Goal: Transaction & Acquisition: Book appointment/travel/reservation

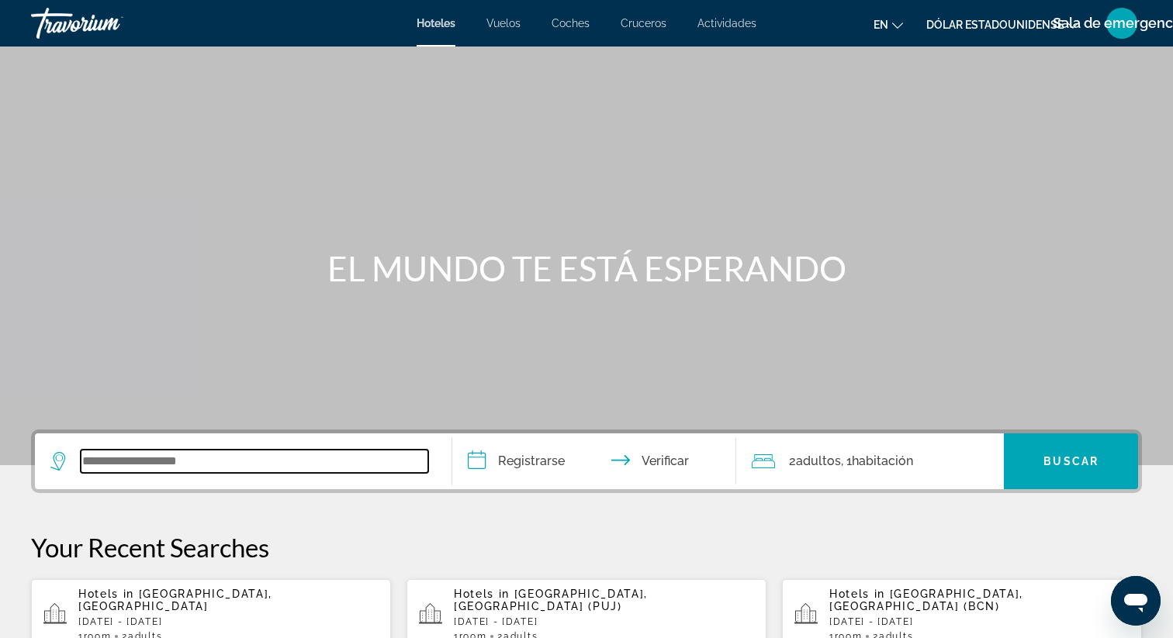
click at [239, 462] on input "Widget de búsqueda" at bounding box center [254, 461] width 347 height 23
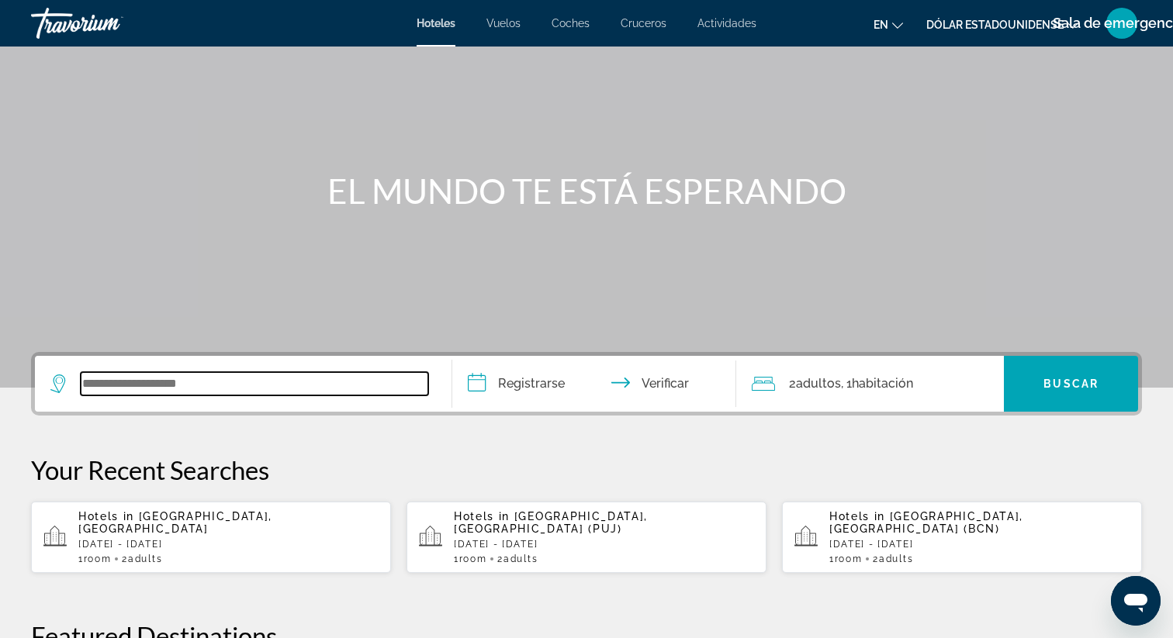
scroll to position [76, 0]
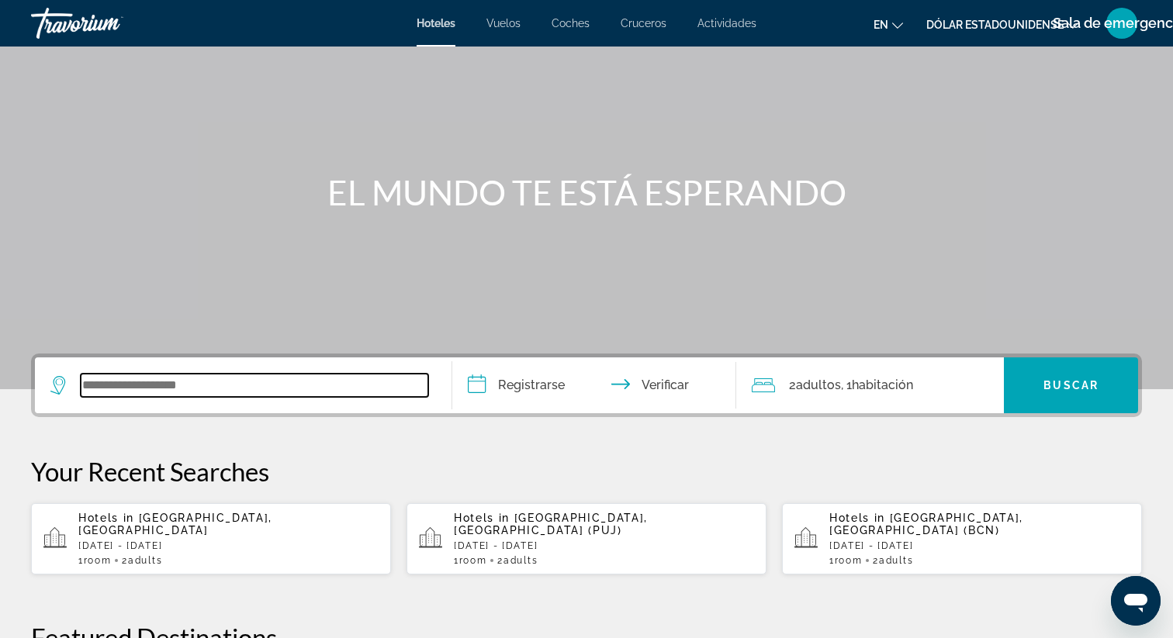
click at [233, 389] on input "Widget de búsqueda" at bounding box center [254, 385] width 347 height 23
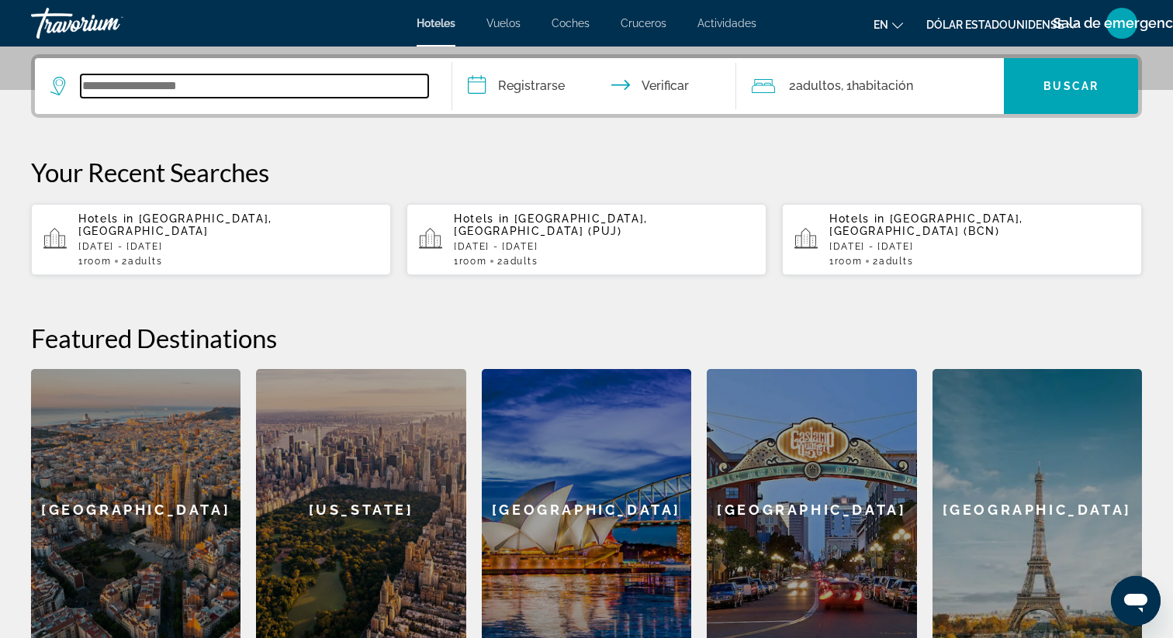
scroll to position [379, 0]
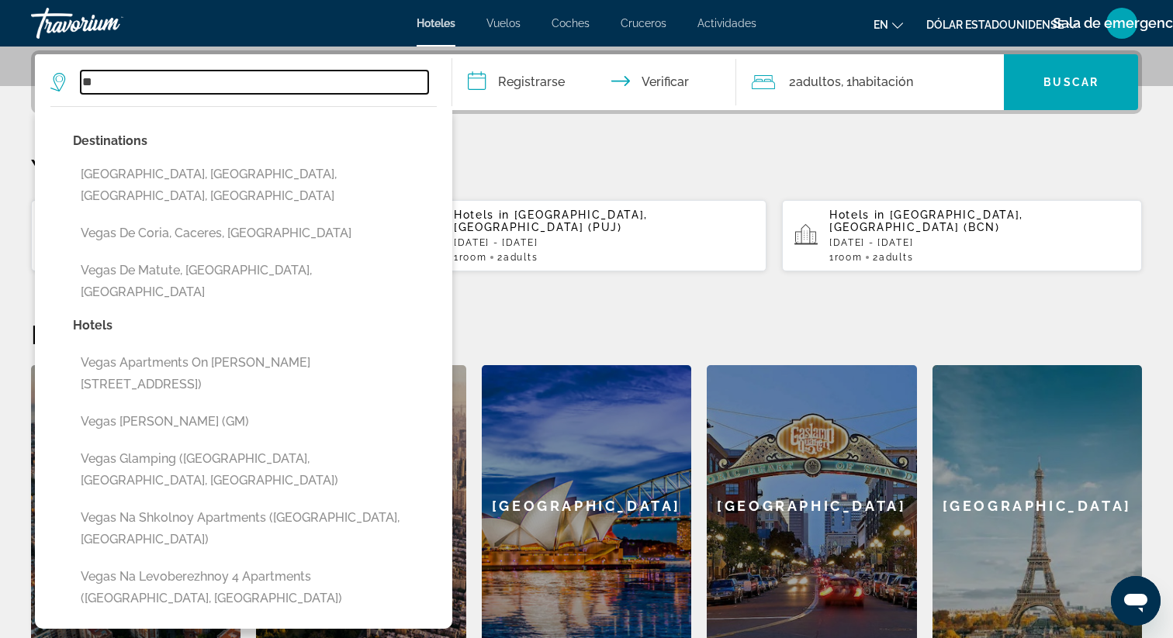
type input "*"
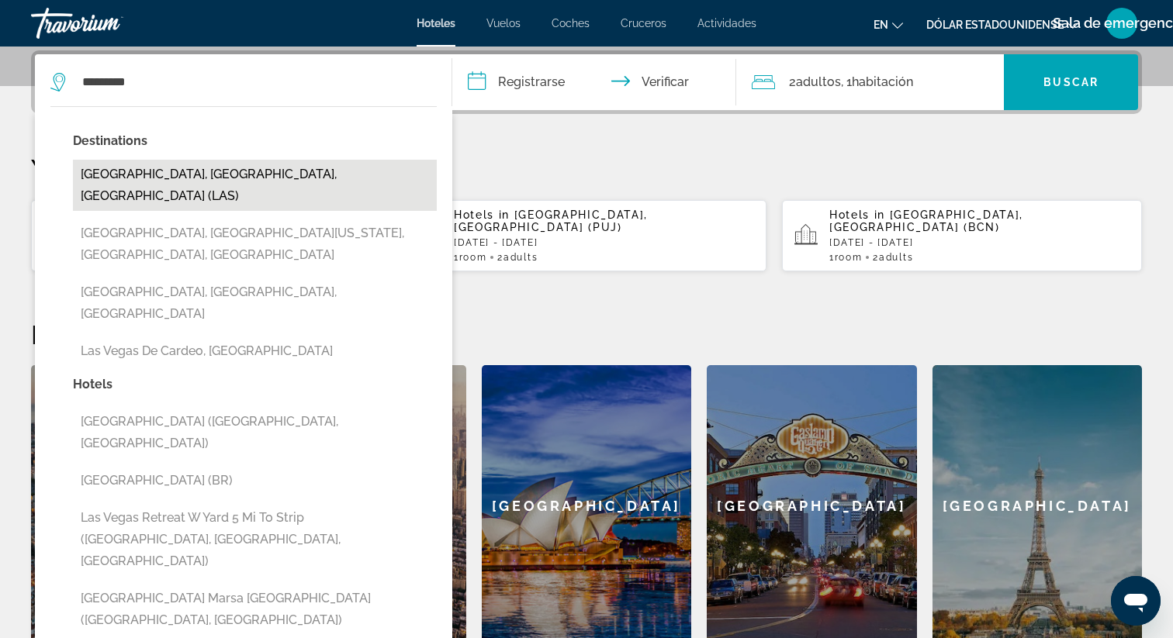
click at [218, 169] on button "[GEOGRAPHIC_DATA], [GEOGRAPHIC_DATA], [GEOGRAPHIC_DATA] (LAS)" at bounding box center [255, 185] width 364 height 51
type input "**********"
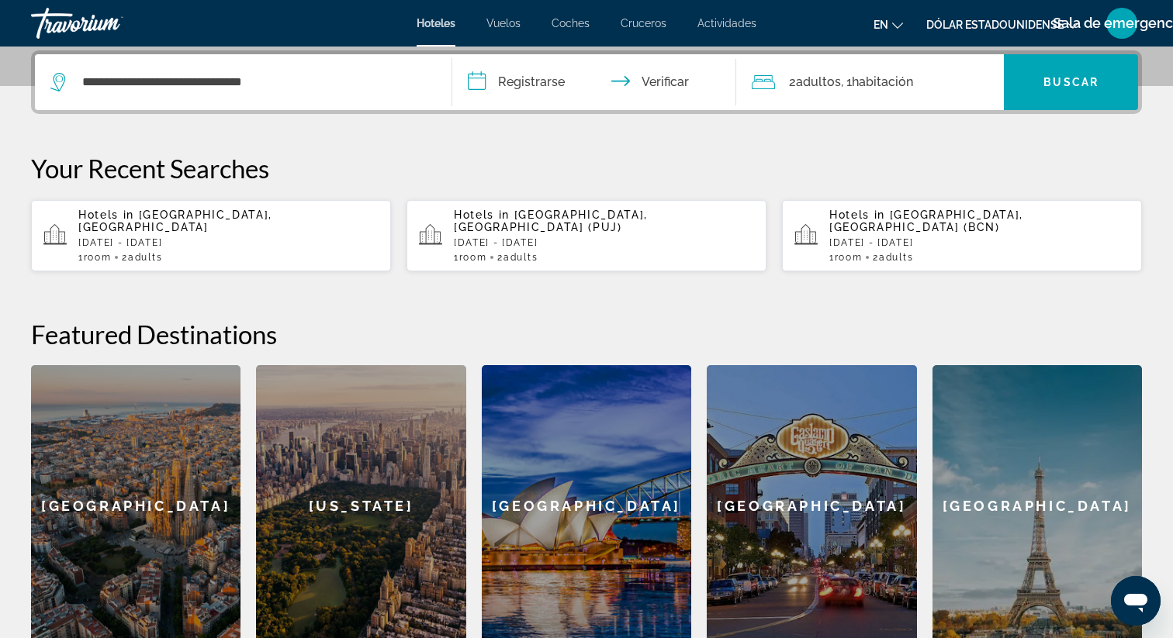
click at [476, 88] on input "**********" at bounding box center [597, 84] width 290 height 60
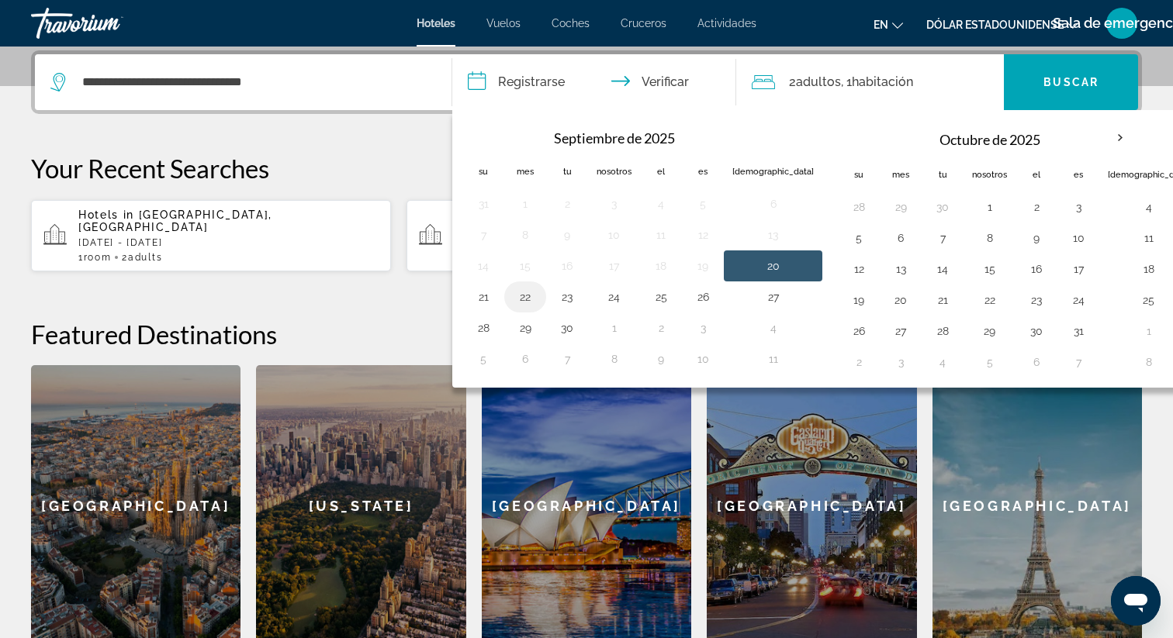
click at [524, 302] on button "22" at bounding box center [525, 297] width 25 height 22
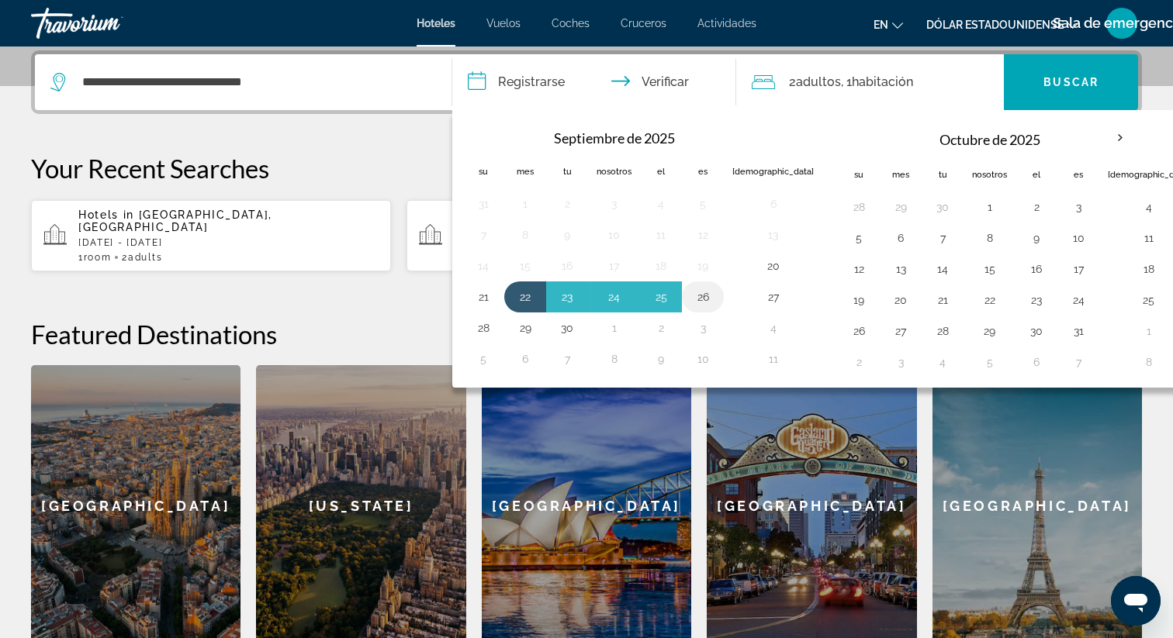
click at [703, 302] on button "26" at bounding box center [702, 297] width 25 height 22
type input "**********"
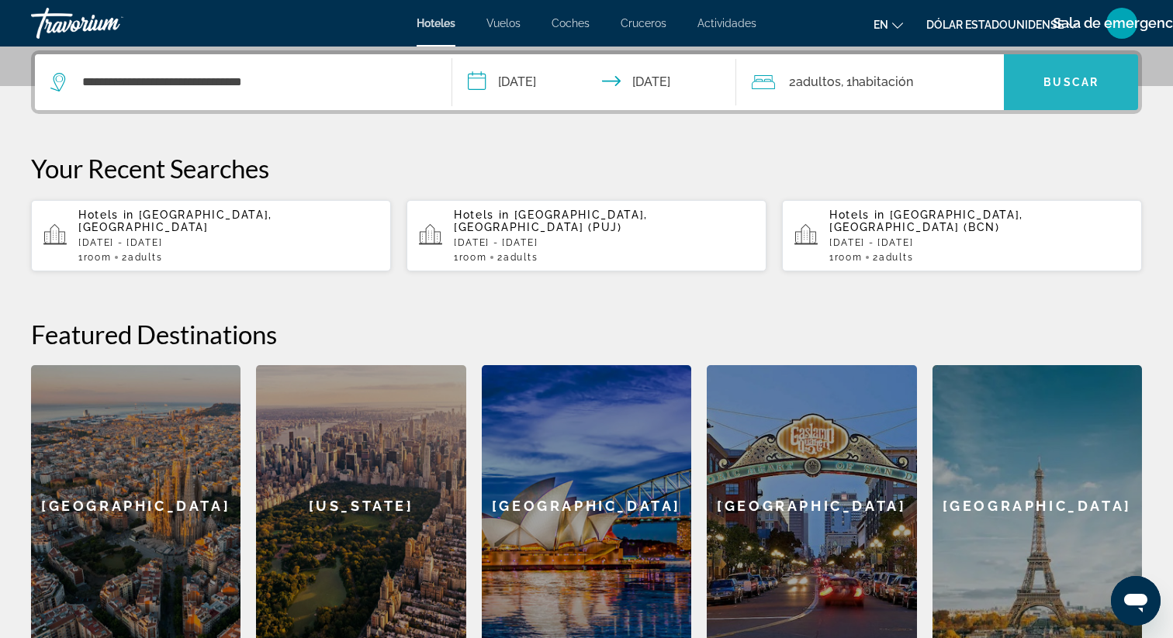
click at [1066, 77] on font "Buscar" at bounding box center [1070, 82] width 55 height 12
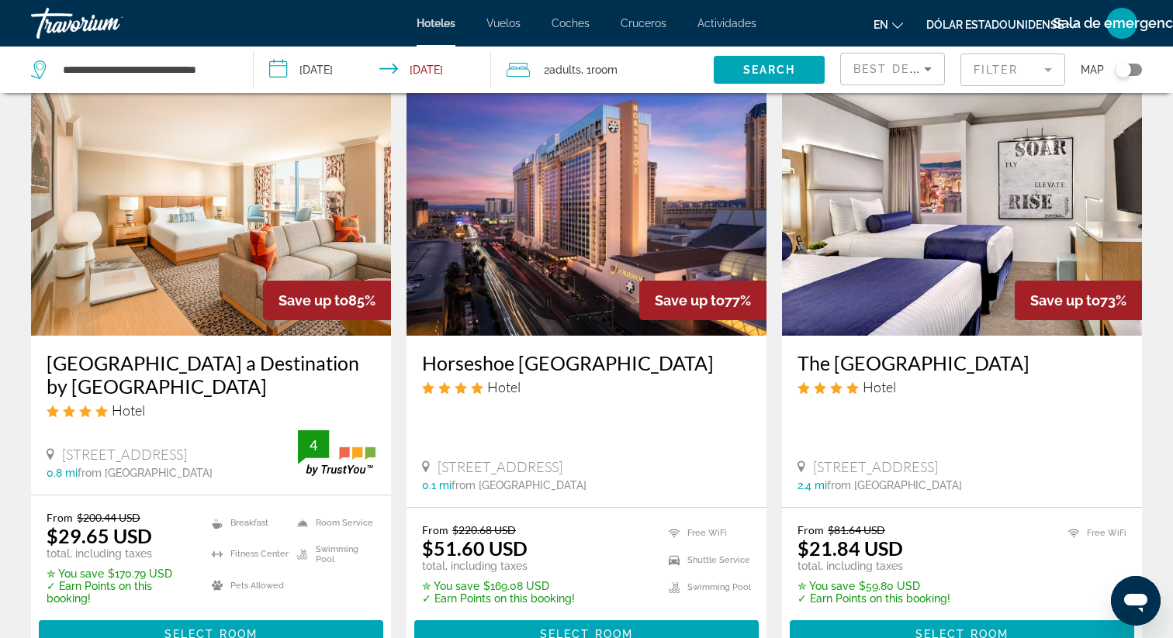
scroll to position [56, 0]
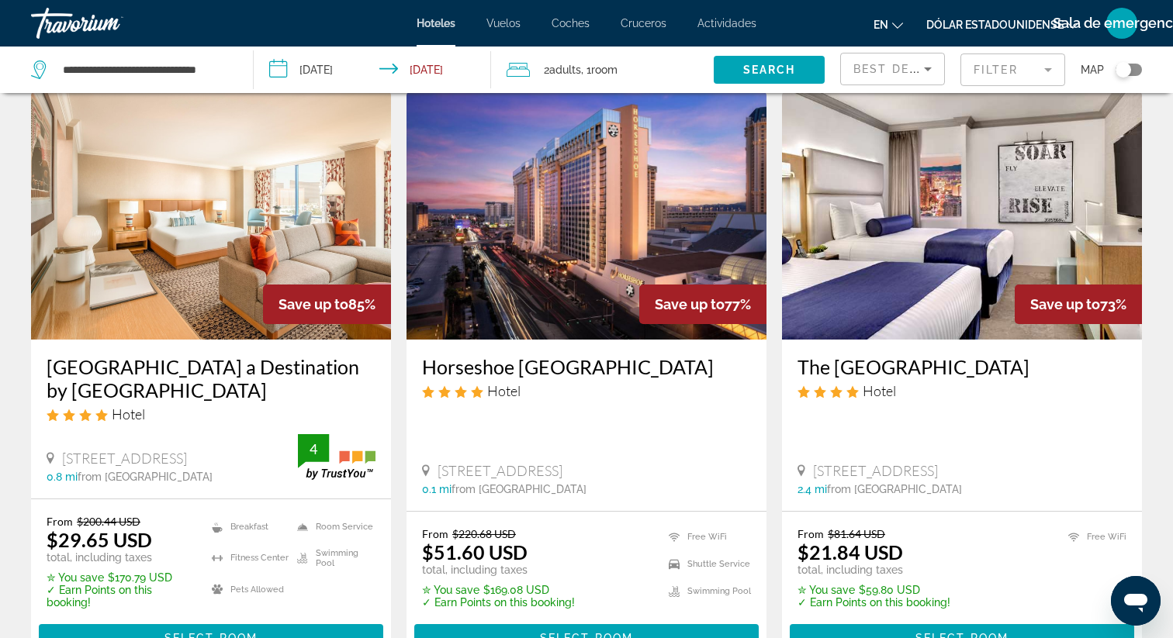
click at [216, 237] on img "Contenido principal" at bounding box center [211, 216] width 360 height 248
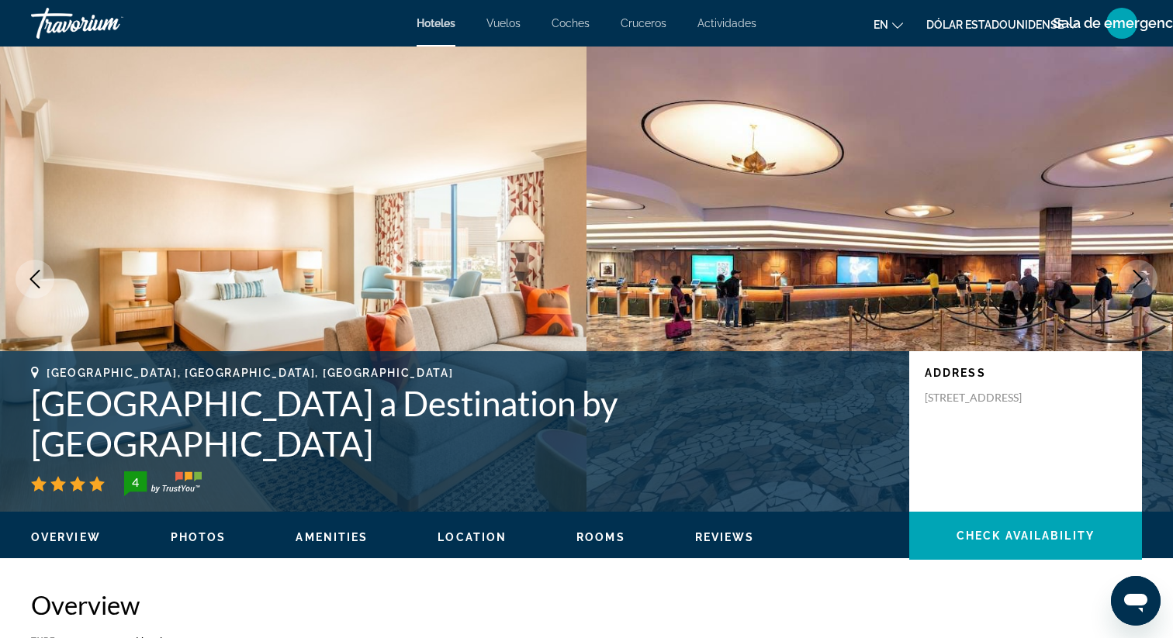
click at [1140, 280] on icon "Next image" at bounding box center [1138, 279] width 10 height 19
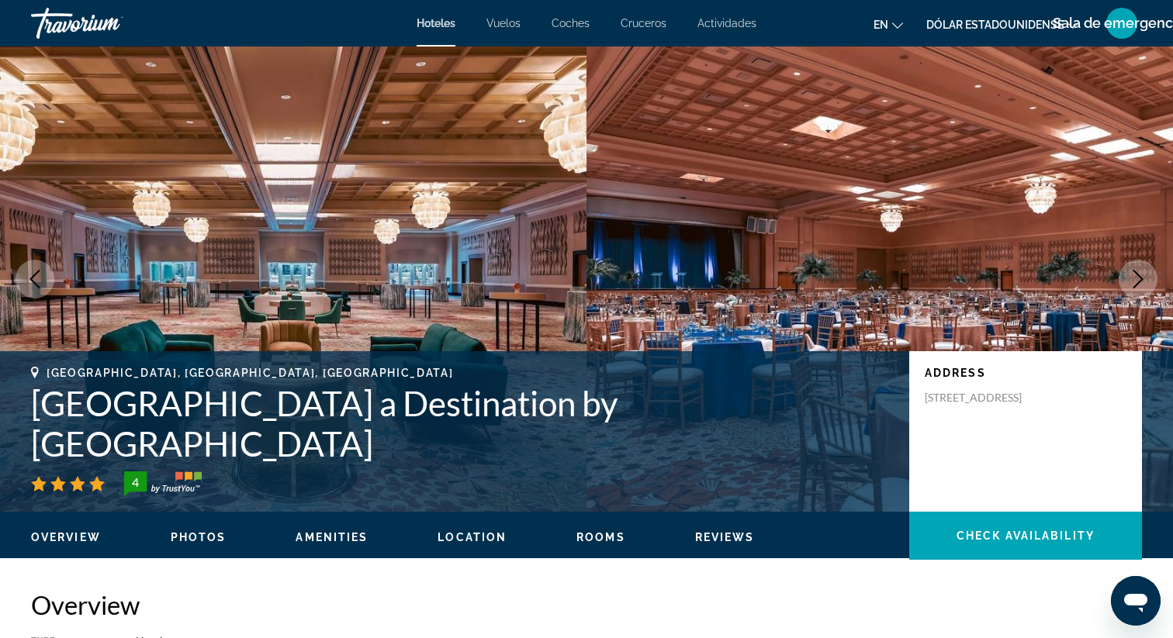
click at [1140, 280] on icon "Next image" at bounding box center [1138, 279] width 10 height 19
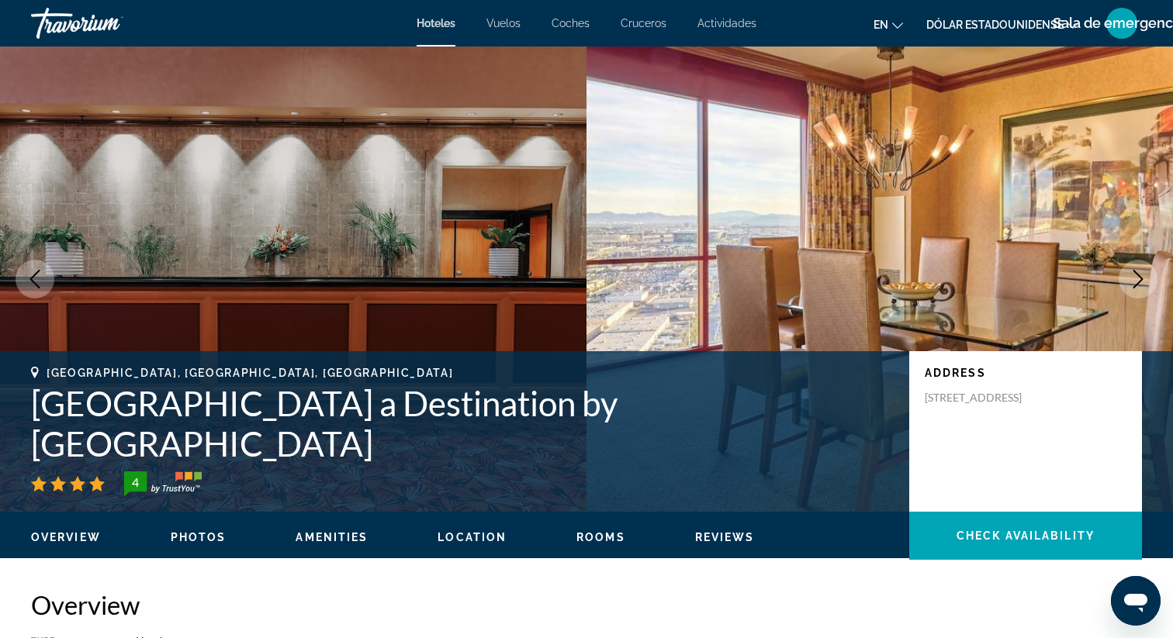
click at [1140, 280] on icon "Next image" at bounding box center [1138, 279] width 10 height 19
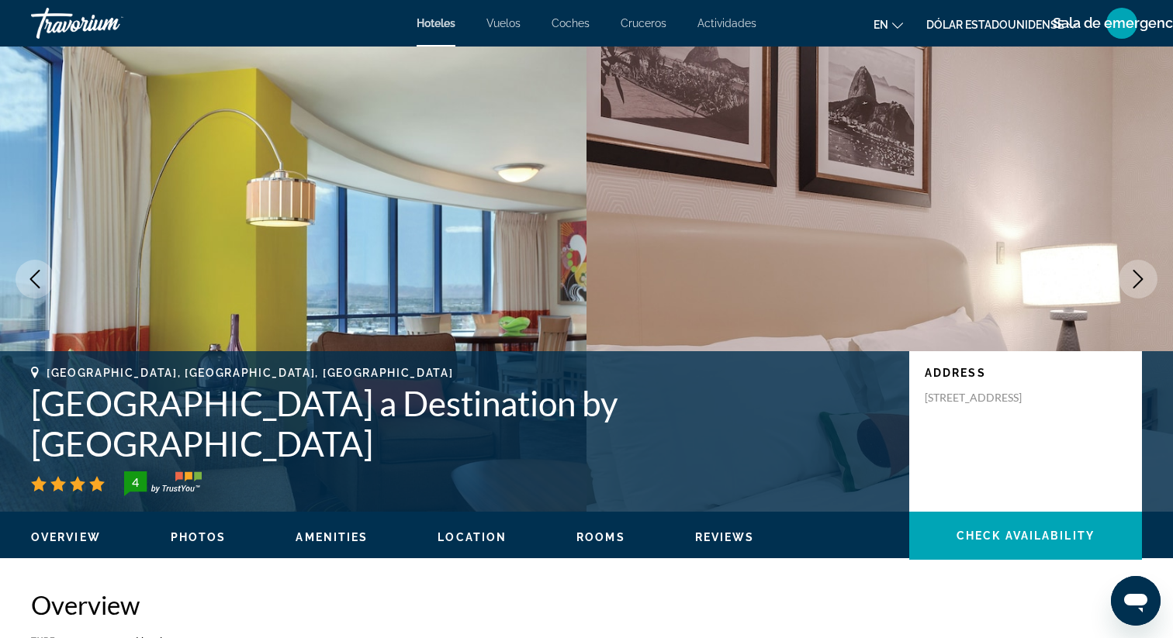
click at [1139, 279] on icon "Next image" at bounding box center [1138, 279] width 19 height 19
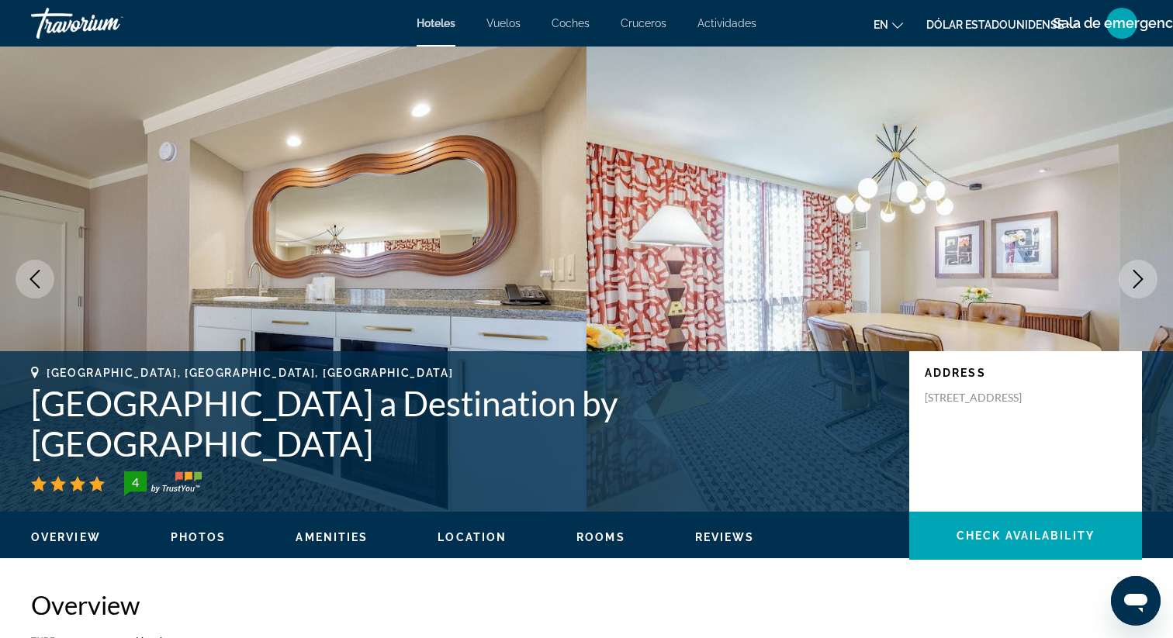
click at [1139, 279] on icon "Next image" at bounding box center [1138, 279] width 19 height 19
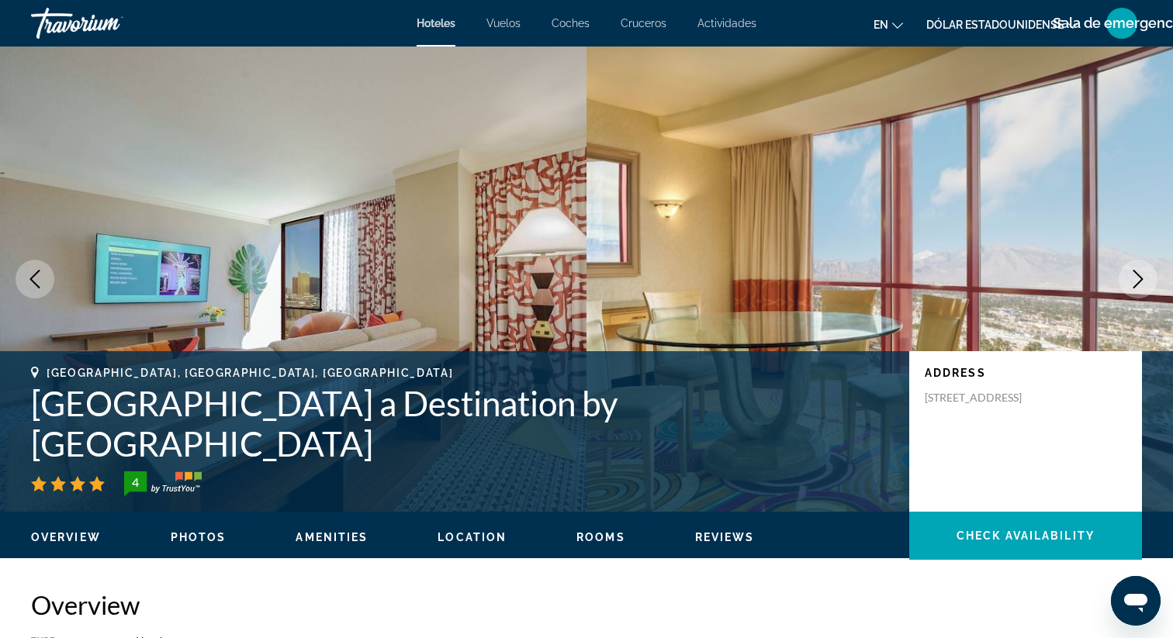
click at [42, 275] on icon "Previous image" at bounding box center [35, 279] width 19 height 19
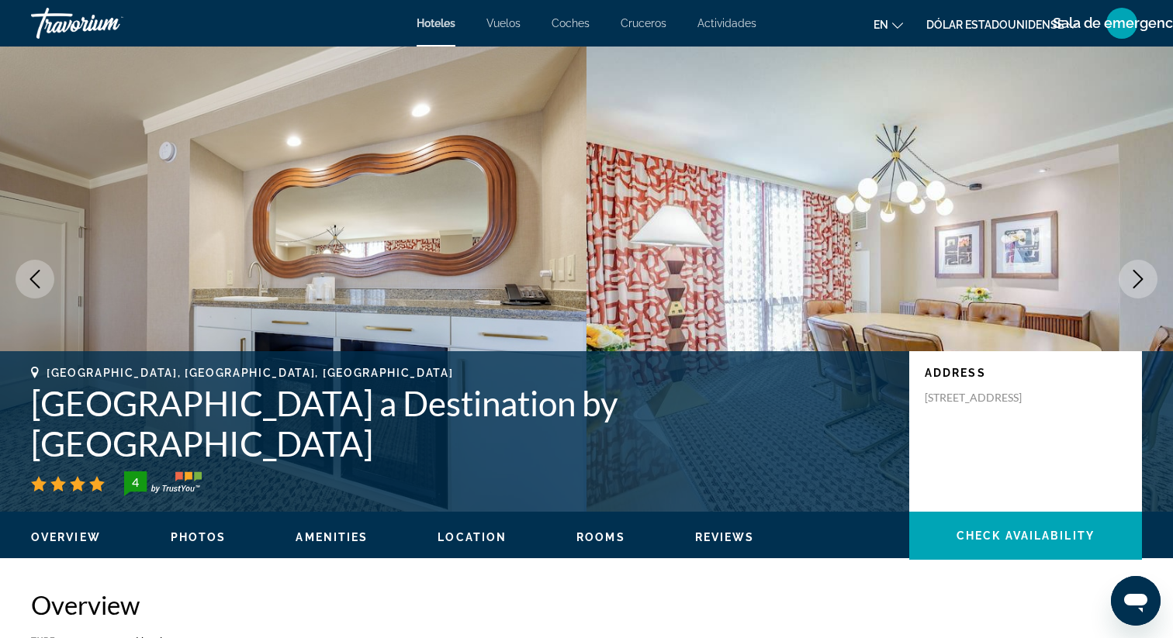
click at [1129, 283] on icon "Next image" at bounding box center [1138, 279] width 19 height 19
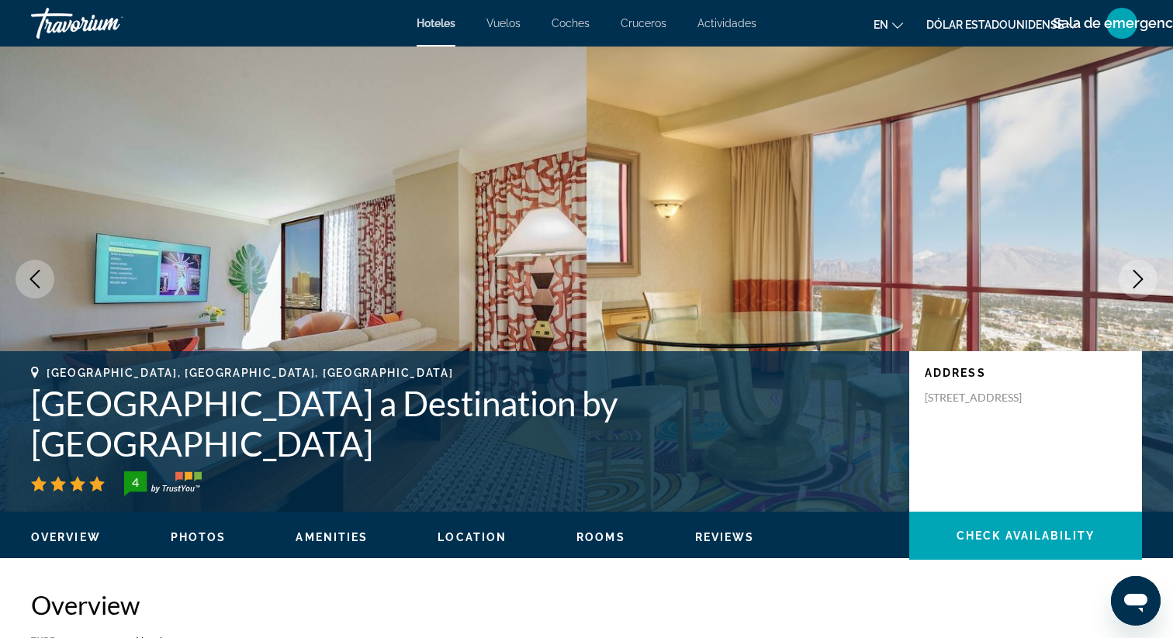
click at [1130, 283] on icon "Next image" at bounding box center [1138, 279] width 19 height 19
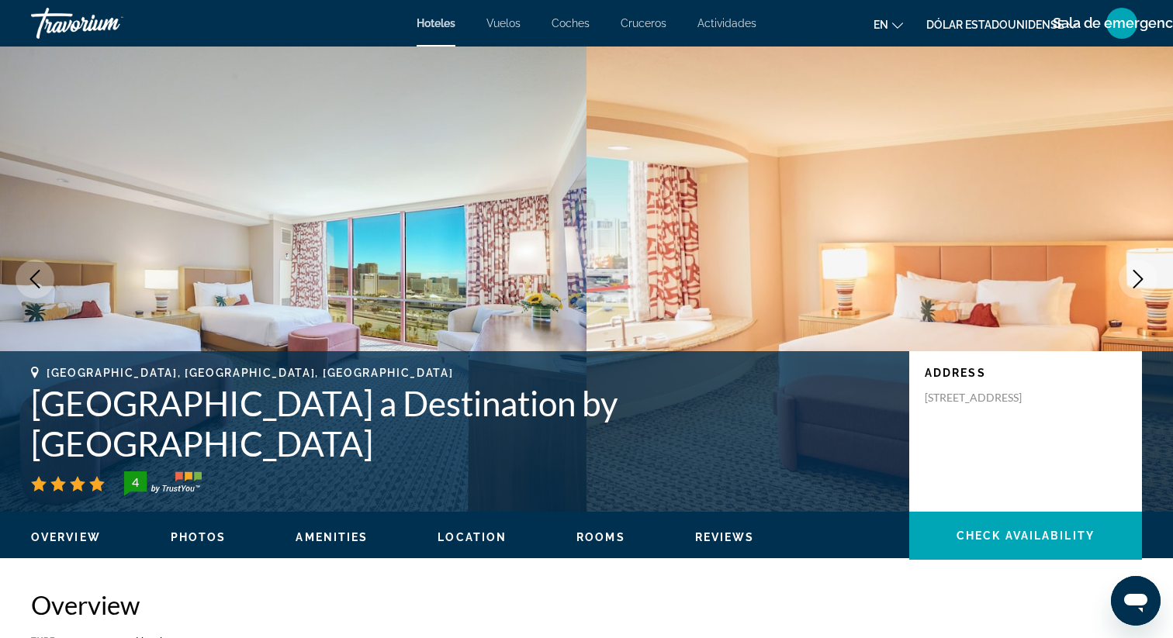
click at [1138, 282] on icon "Next image" at bounding box center [1138, 279] width 19 height 19
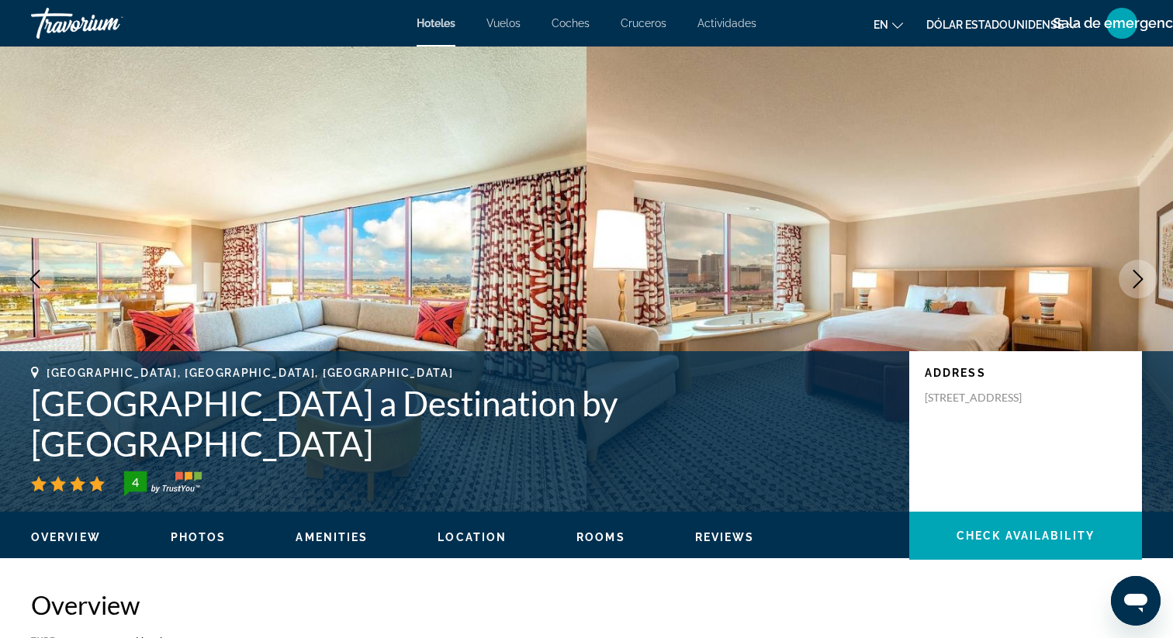
click at [1134, 277] on icon "Next image" at bounding box center [1138, 279] width 19 height 19
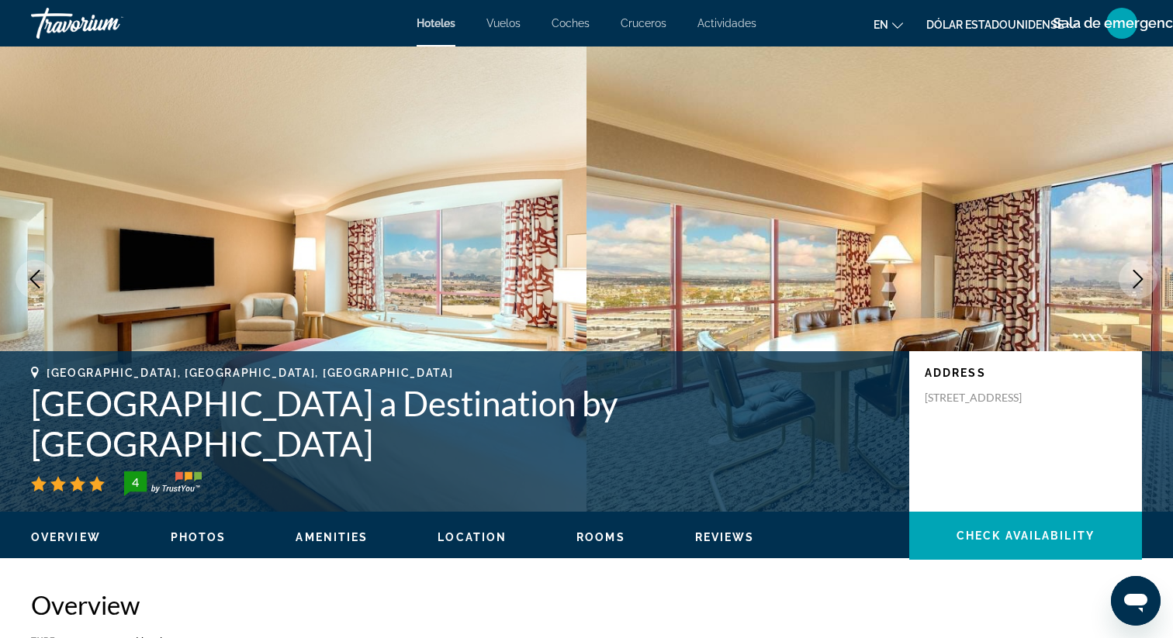
click at [1134, 277] on icon "Next image" at bounding box center [1138, 279] width 19 height 19
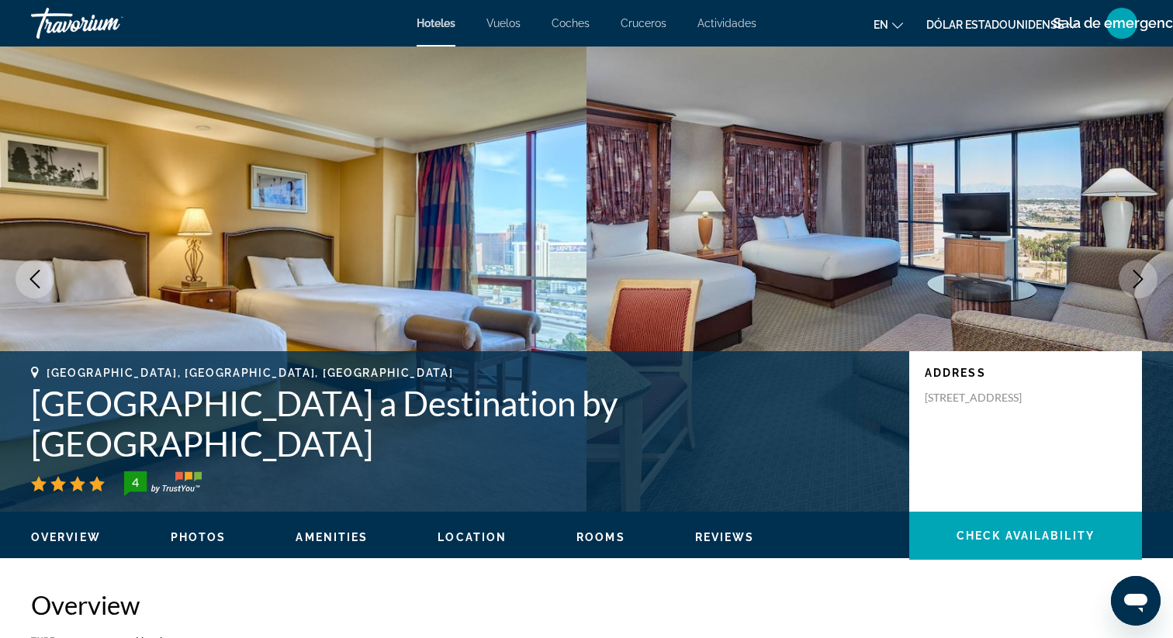
click at [1133, 277] on icon "Next image" at bounding box center [1138, 279] width 19 height 19
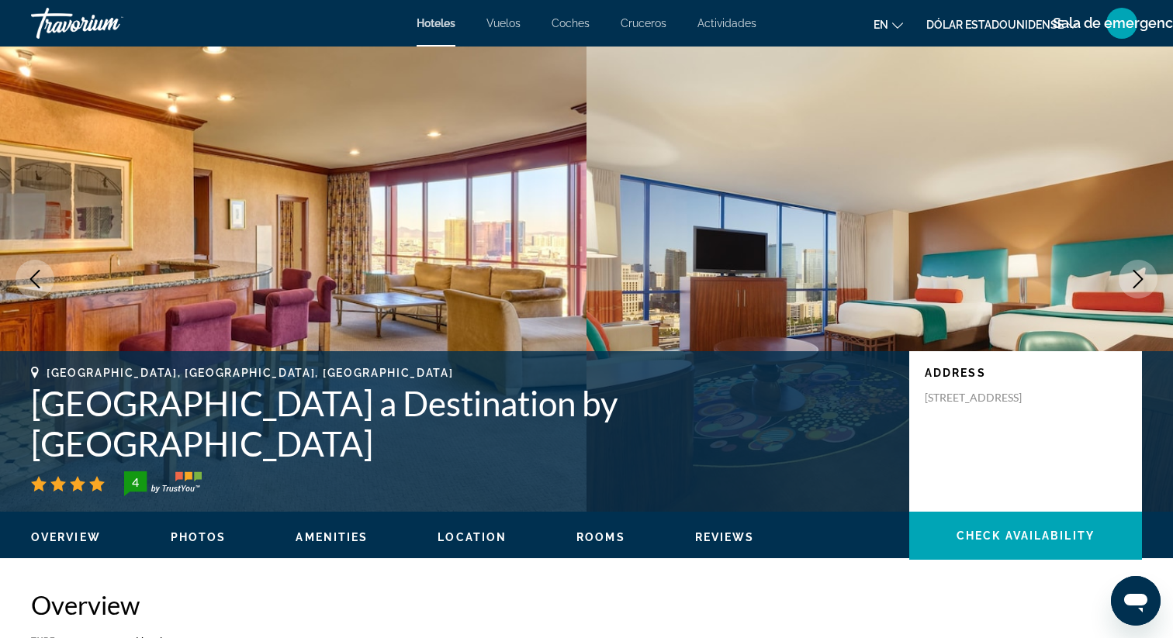
click at [1133, 277] on icon "Next image" at bounding box center [1138, 279] width 19 height 19
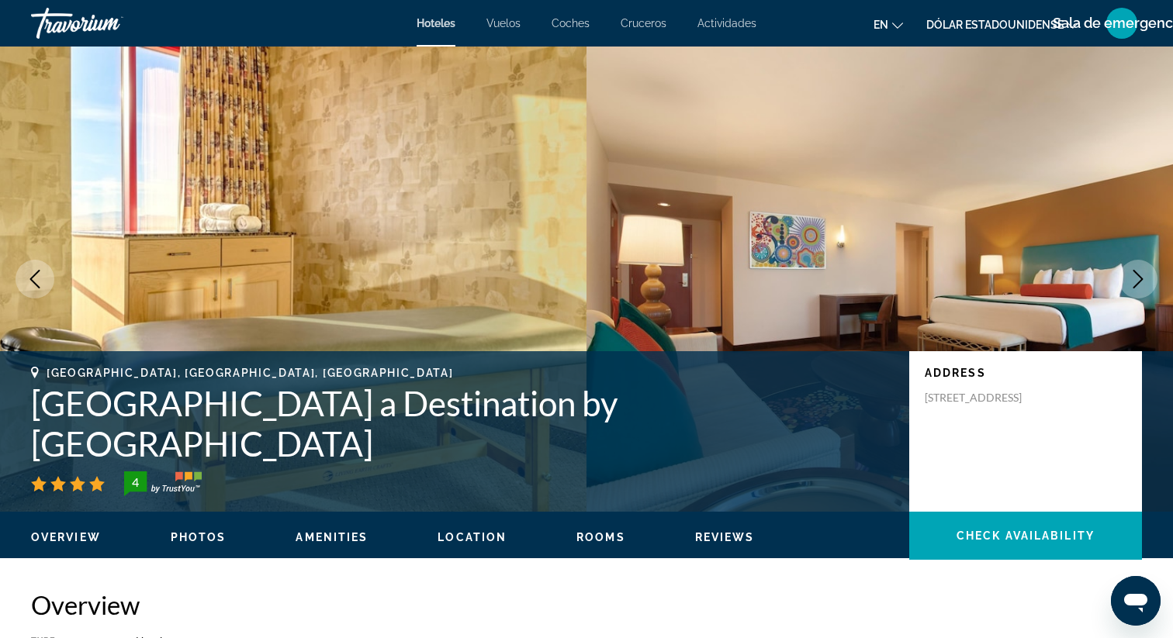
click at [1133, 277] on icon "Next image" at bounding box center [1138, 279] width 19 height 19
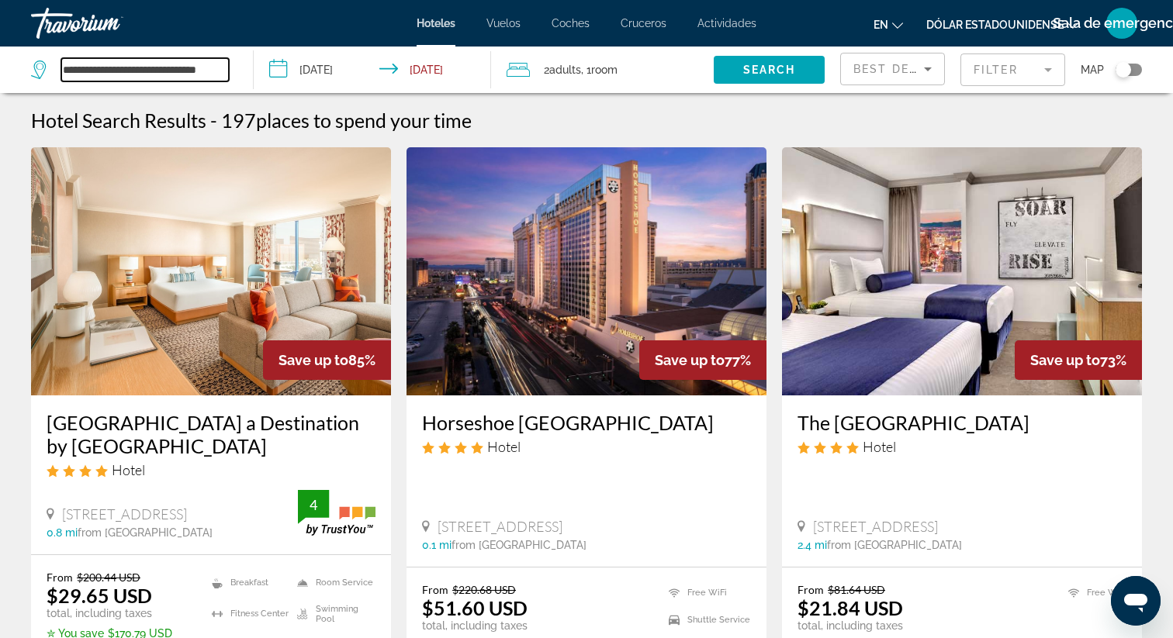
drag, startPoint x: 228, startPoint y: 68, endPoint x: 40, endPoint y: 80, distance: 188.8
click at [40, 80] on div "**********" at bounding box center [130, 69] width 199 height 23
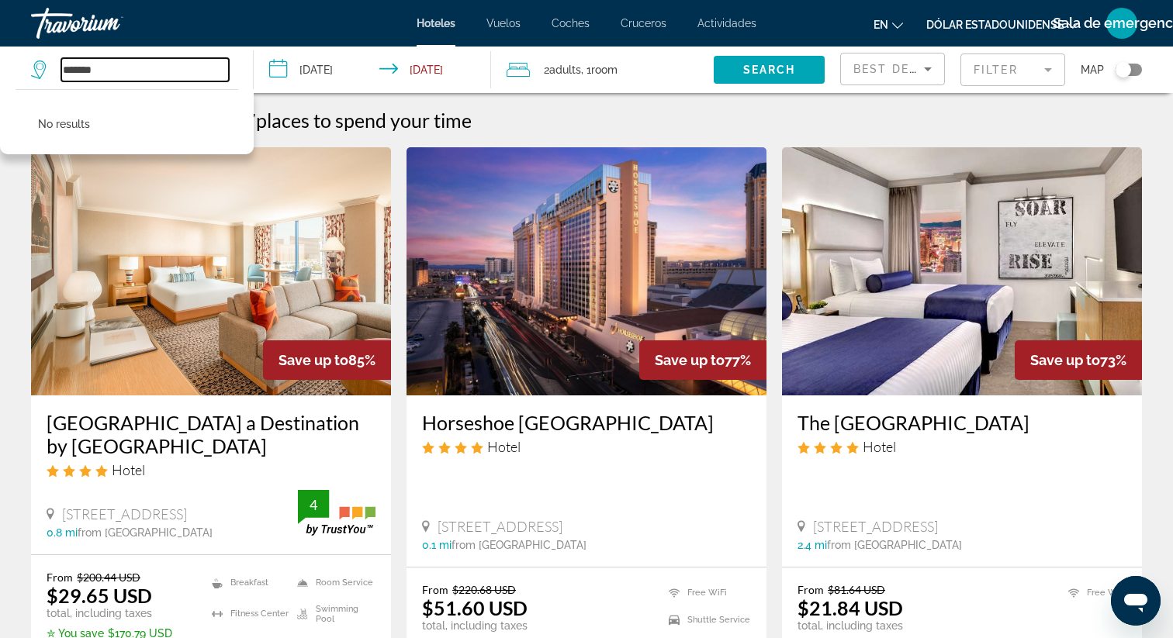
click at [105, 73] on input "*******" at bounding box center [145, 69] width 168 height 23
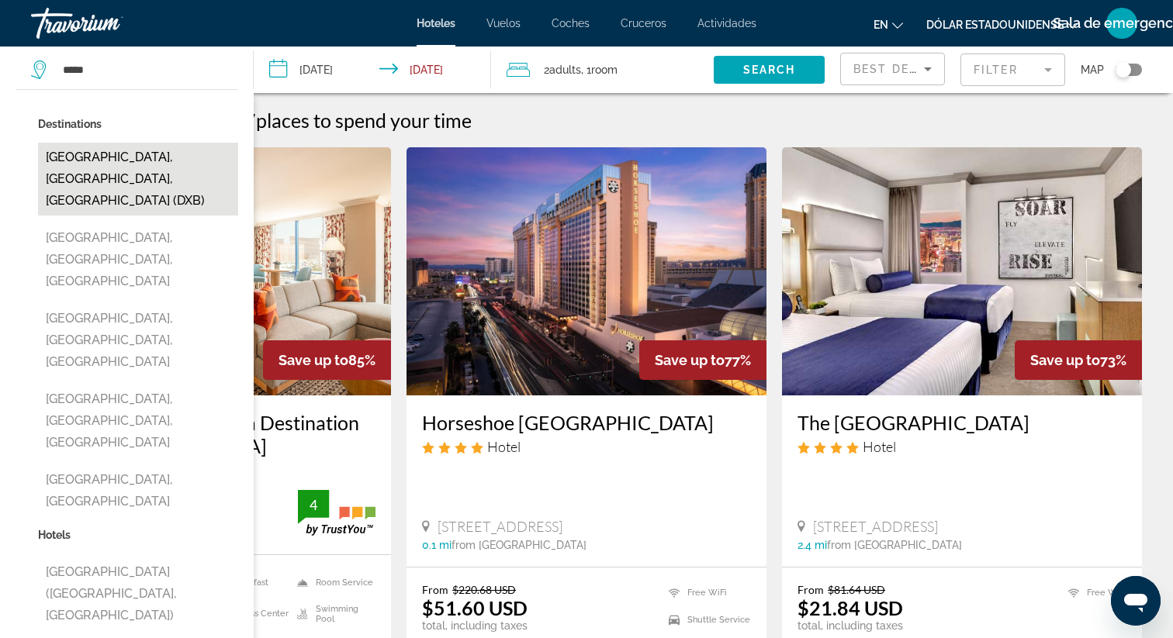
click at [133, 160] on button "[GEOGRAPHIC_DATA], [GEOGRAPHIC_DATA], [GEOGRAPHIC_DATA] (DXB)" at bounding box center [138, 179] width 200 height 73
type input "**********"
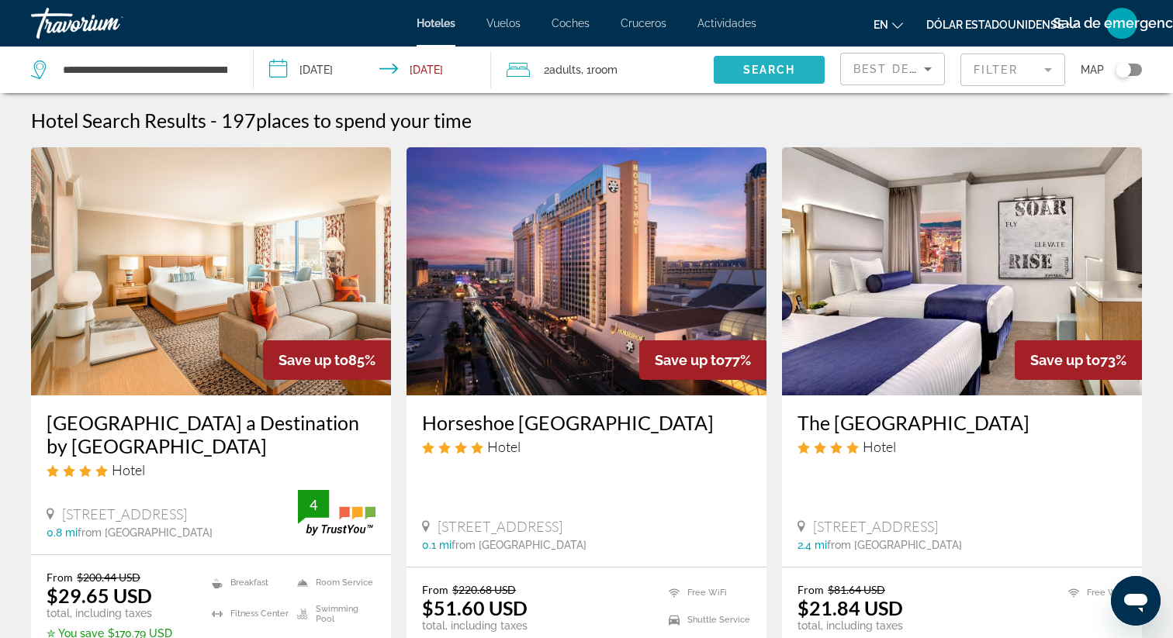
click at [776, 75] on span "Search" at bounding box center [769, 70] width 53 height 12
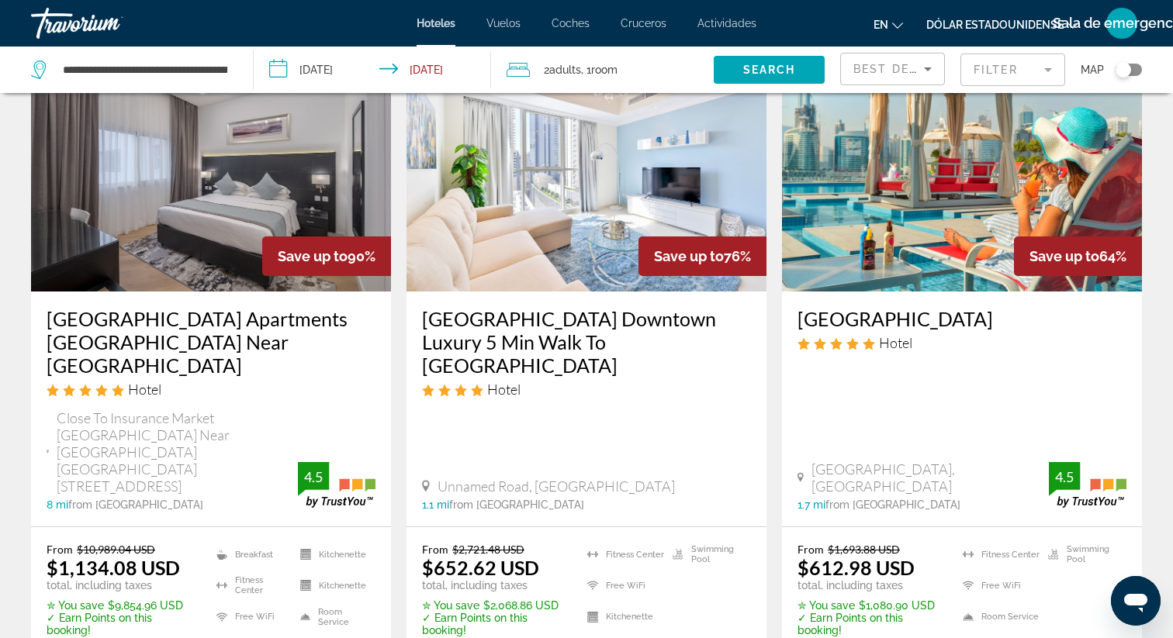
scroll to position [132, 0]
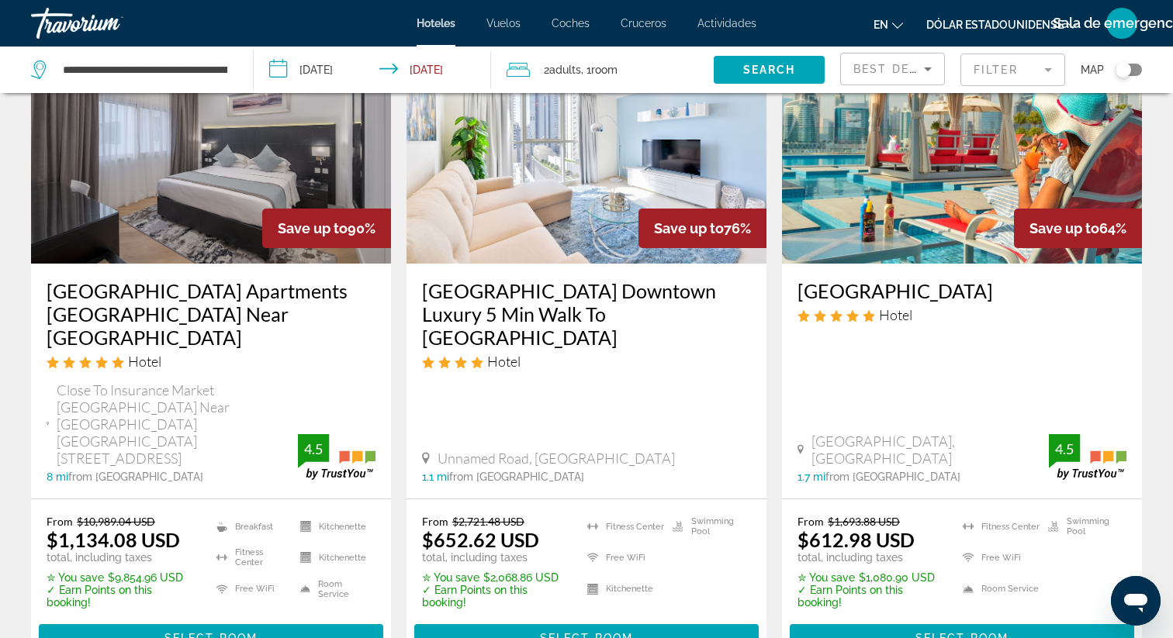
click at [209, 185] on img "Contenido principal" at bounding box center [211, 140] width 360 height 248
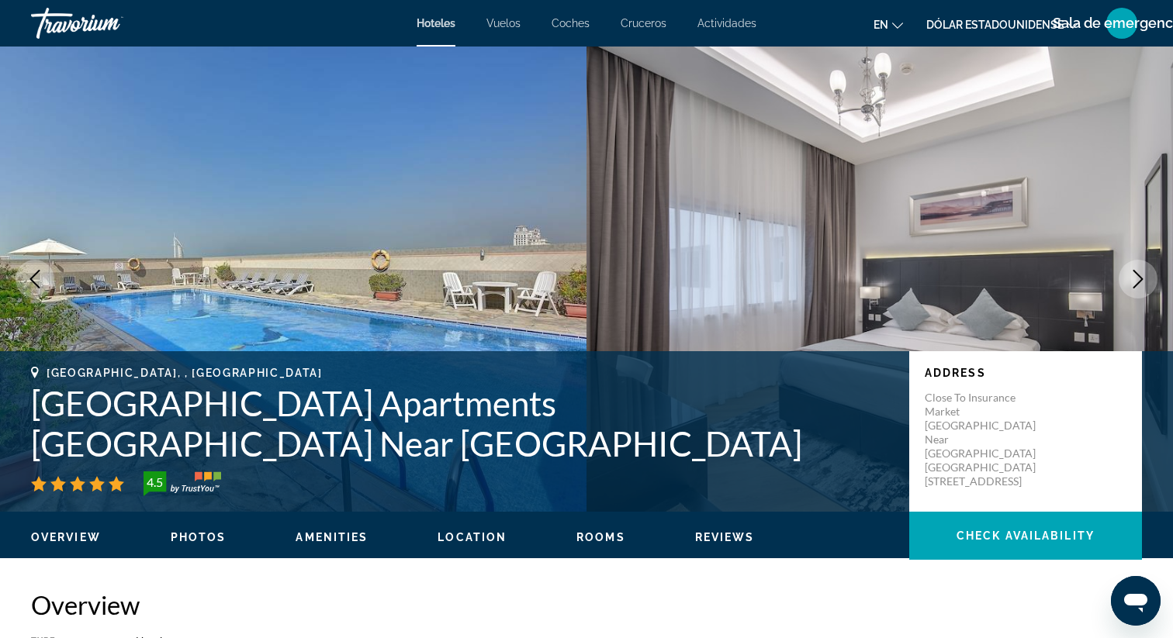
click at [1135, 290] on button "Next image" at bounding box center [1137, 279] width 39 height 39
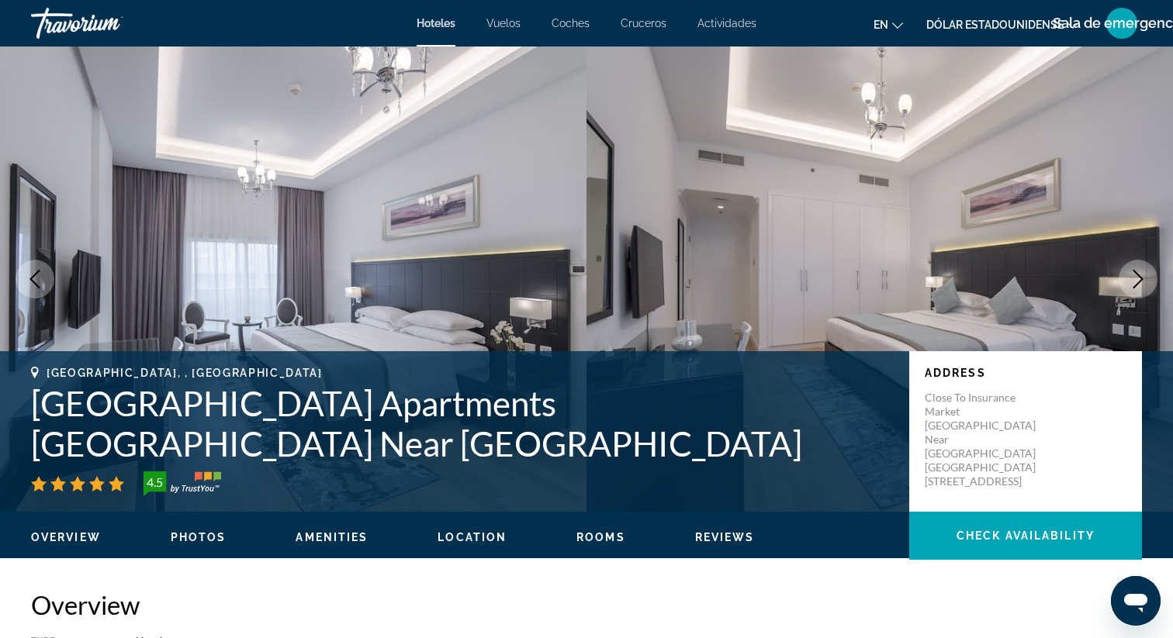
click at [1137, 277] on icon "Next image" at bounding box center [1138, 279] width 19 height 19
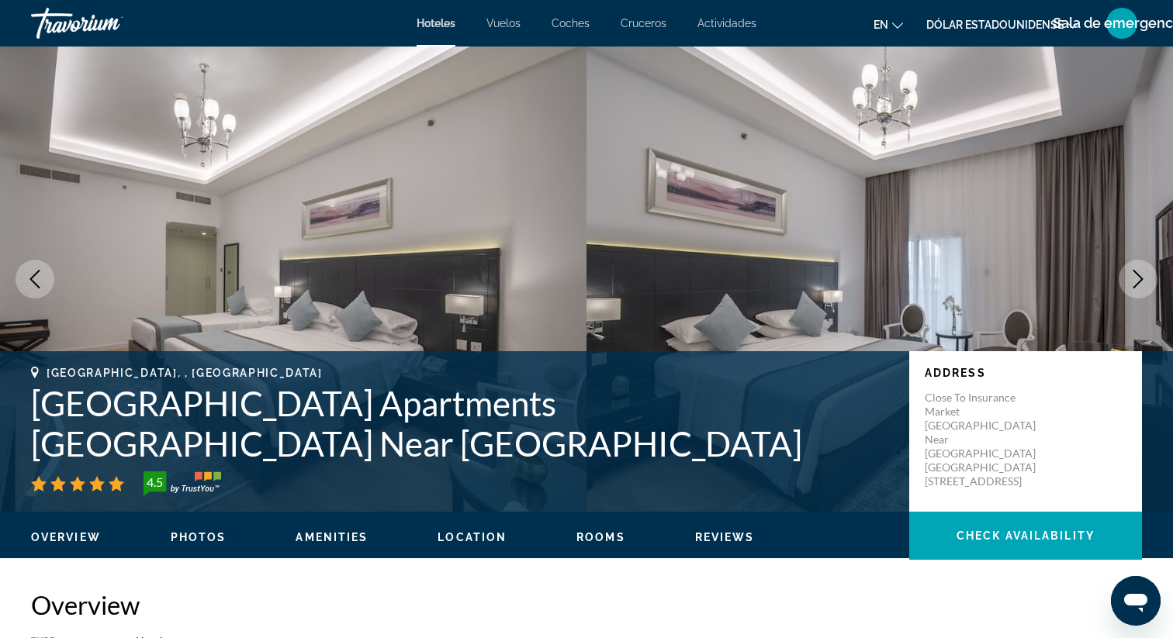
click at [1137, 277] on icon "Next image" at bounding box center [1138, 279] width 19 height 19
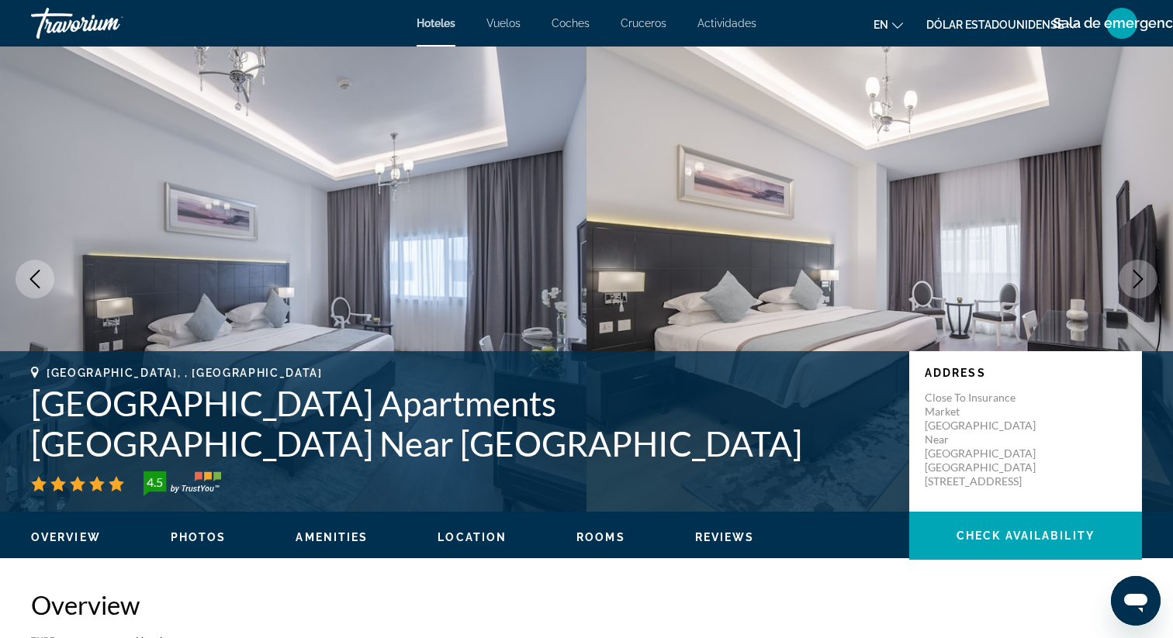
click at [1137, 278] on icon "Next image" at bounding box center [1138, 279] width 19 height 19
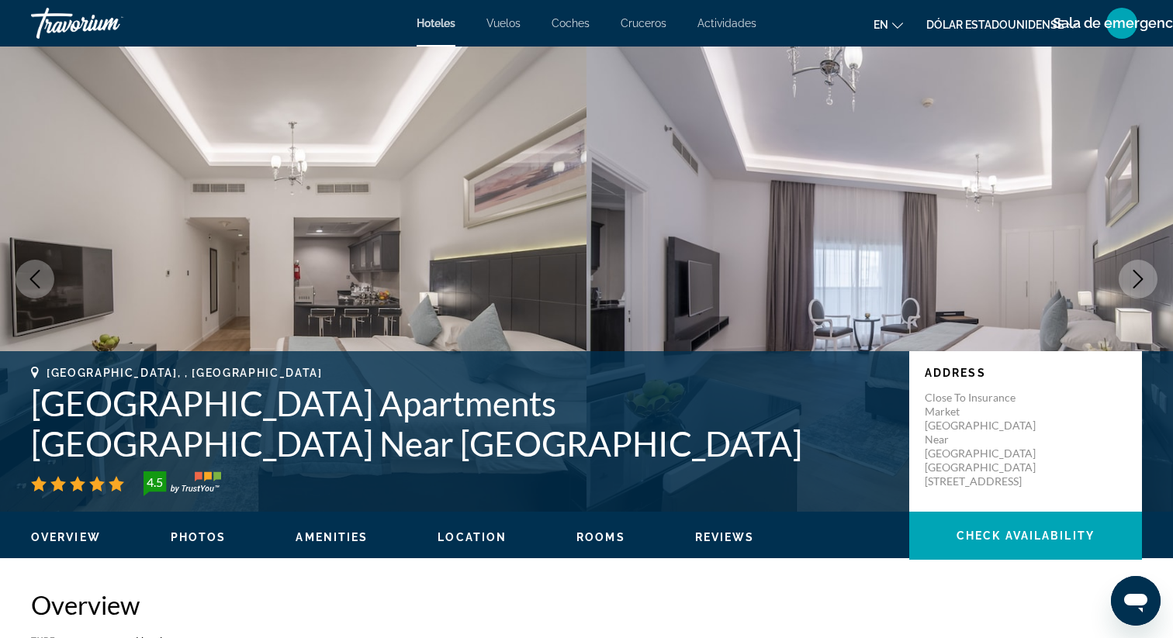
click at [1137, 278] on icon "Next image" at bounding box center [1138, 279] width 19 height 19
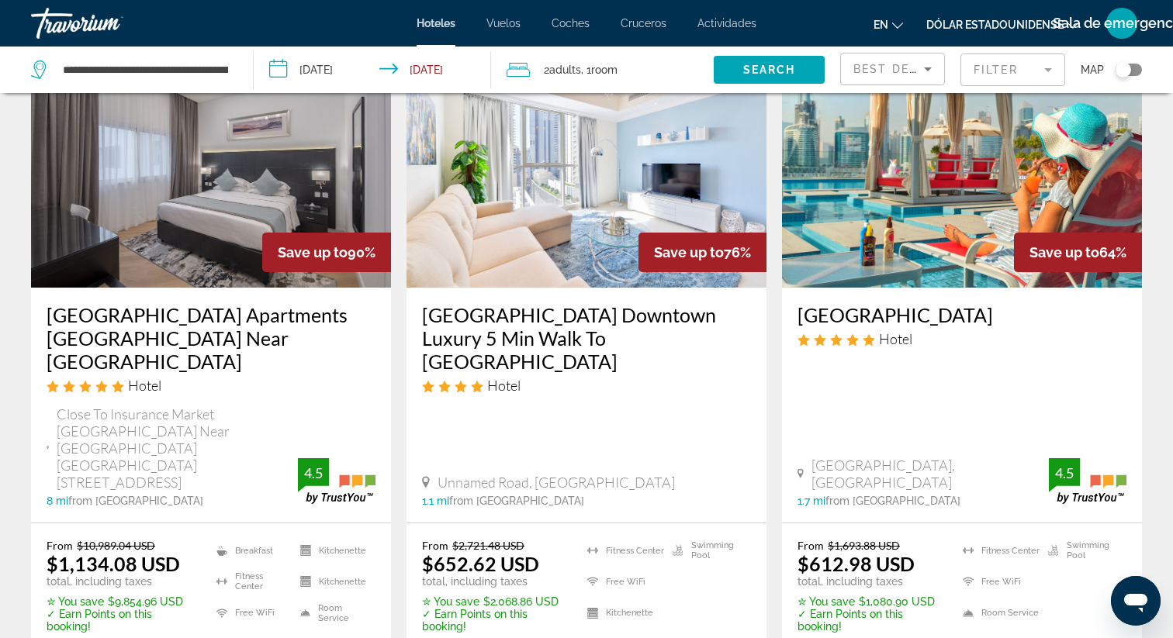
scroll to position [109, 0]
click at [915, 242] on img "Contenido principal" at bounding box center [962, 163] width 360 height 248
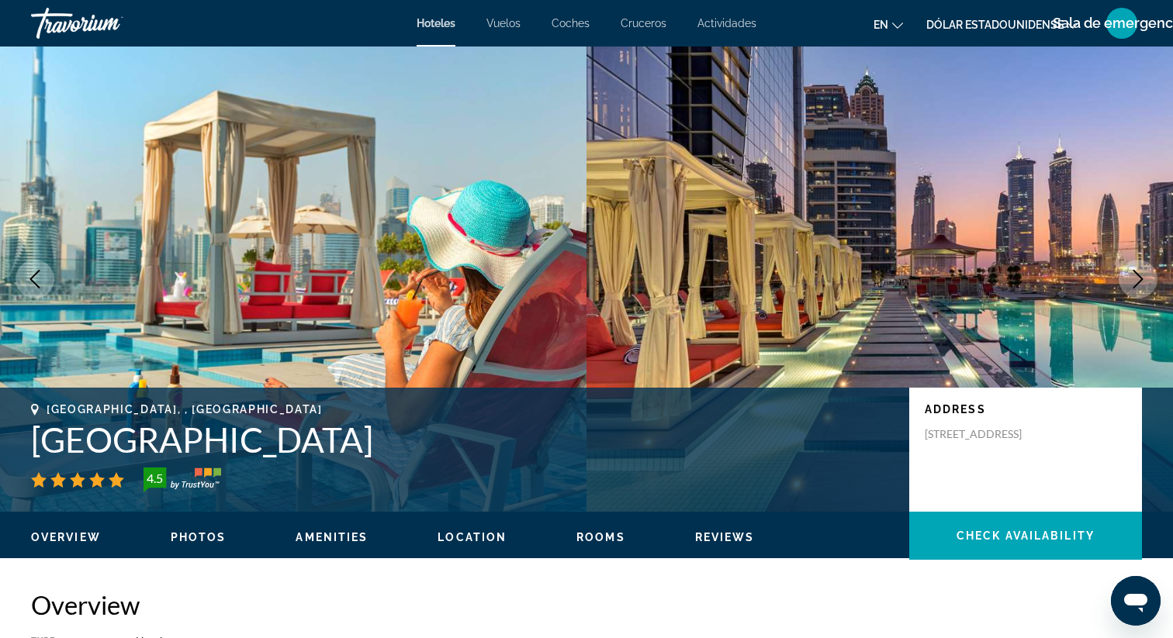
click at [1123, 273] on button "Next image" at bounding box center [1137, 279] width 39 height 39
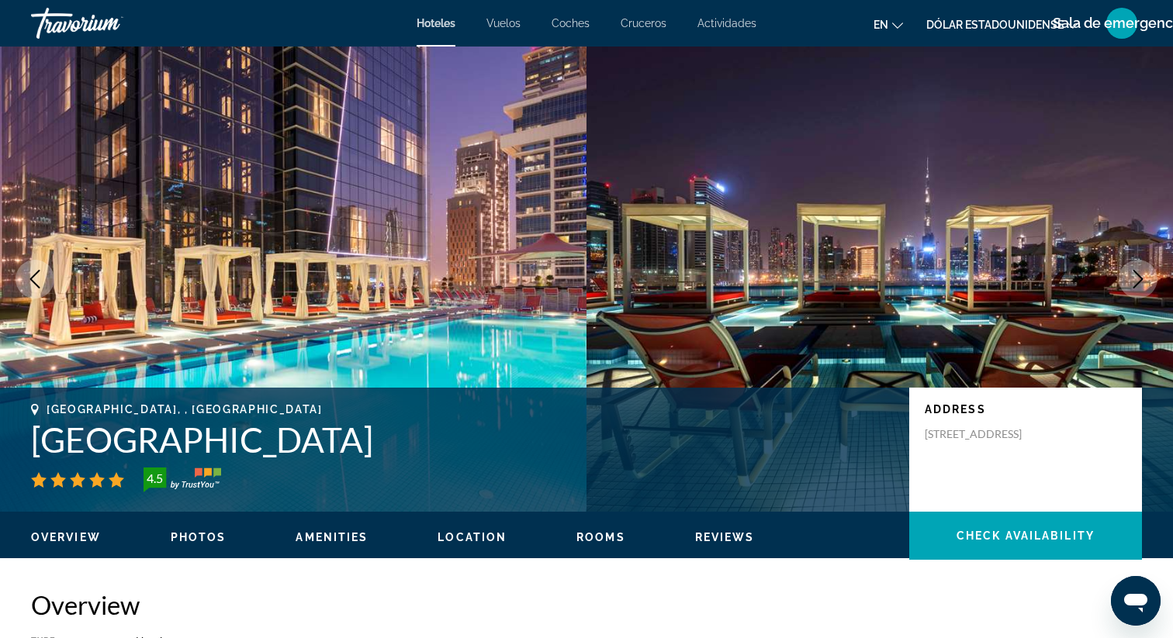
click at [1139, 272] on icon "Next image" at bounding box center [1138, 279] width 19 height 19
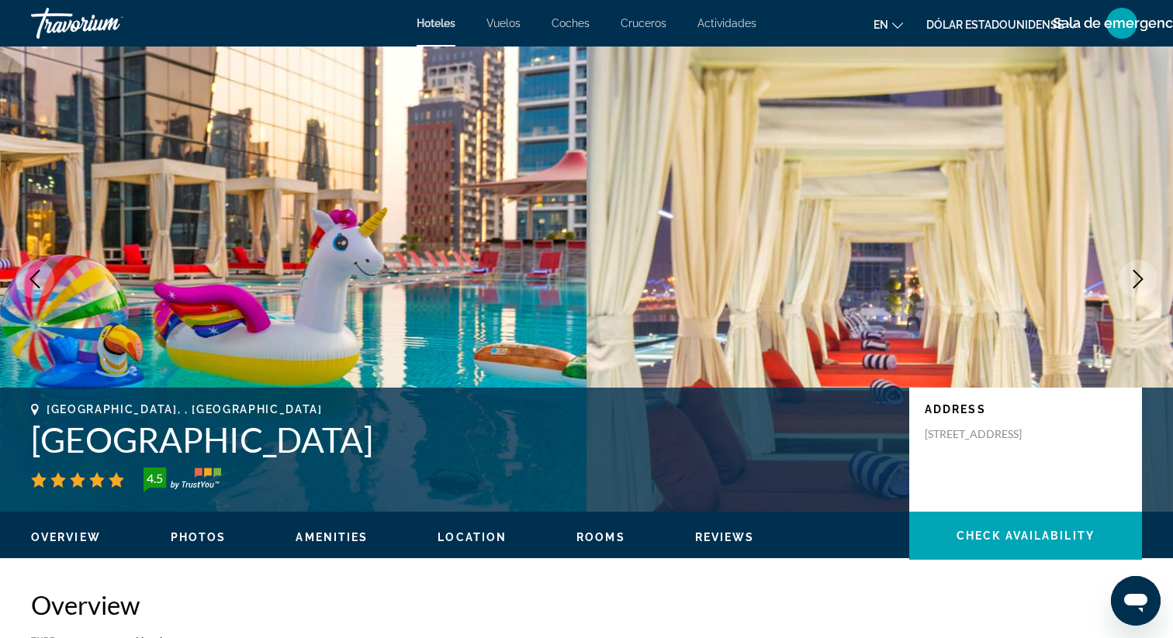
click at [1138, 271] on icon "Next image" at bounding box center [1138, 279] width 19 height 19
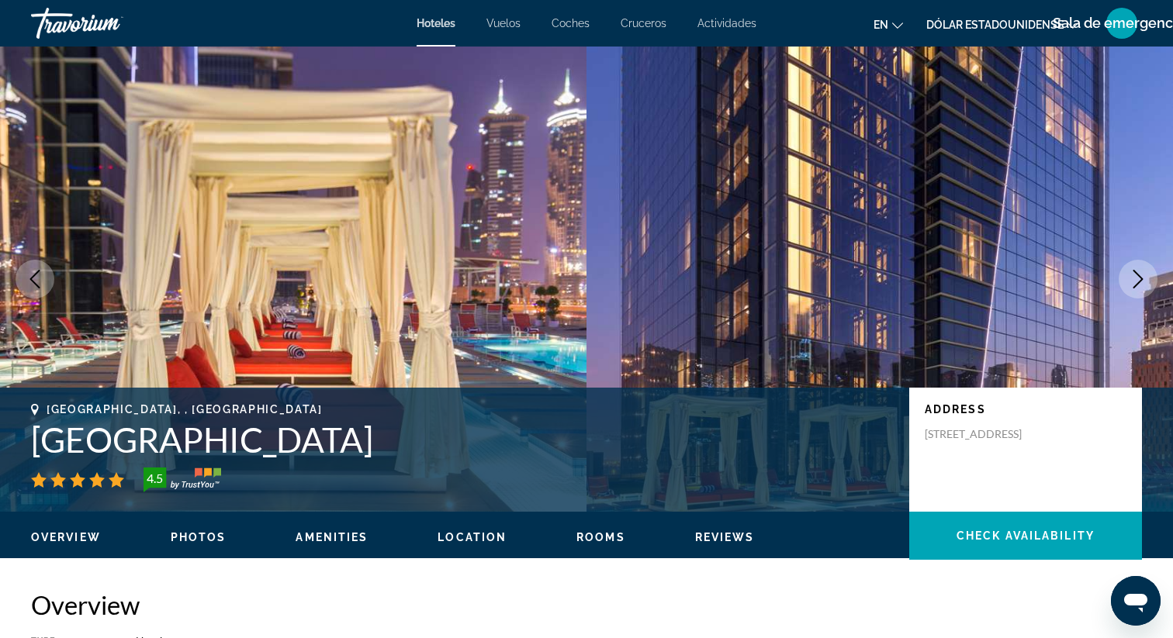
click at [1138, 271] on icon "Next image" at bounding box center [1138, 279] width 19 height 19
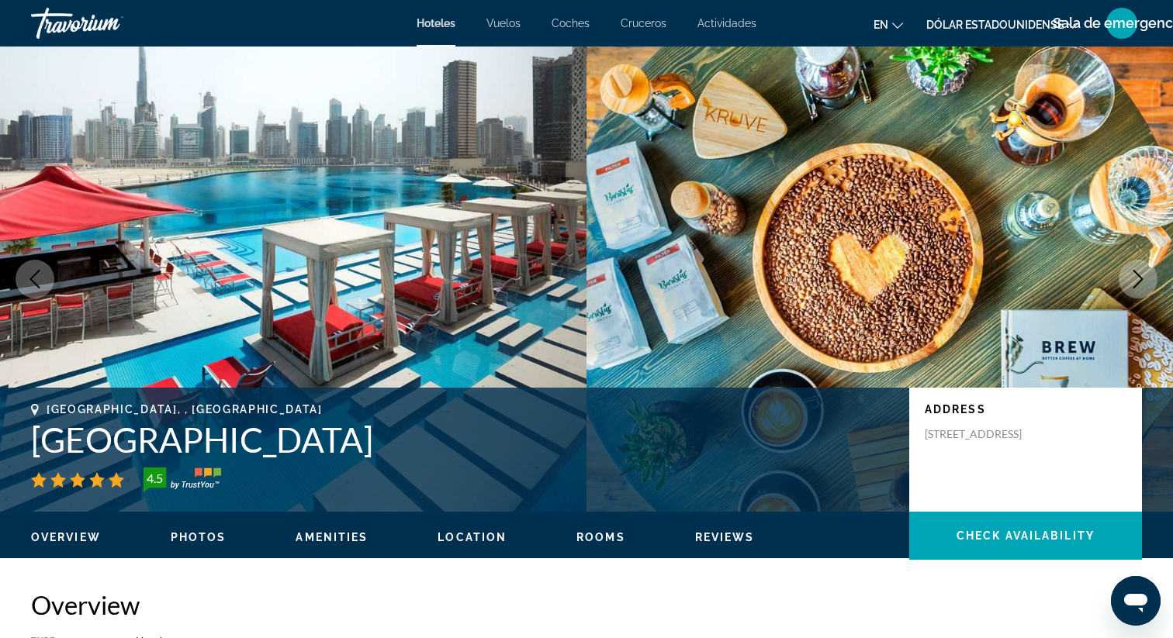
click at [1138, 271] on icon "Next image" at bounding box center [1138, 279] width 19 height 19
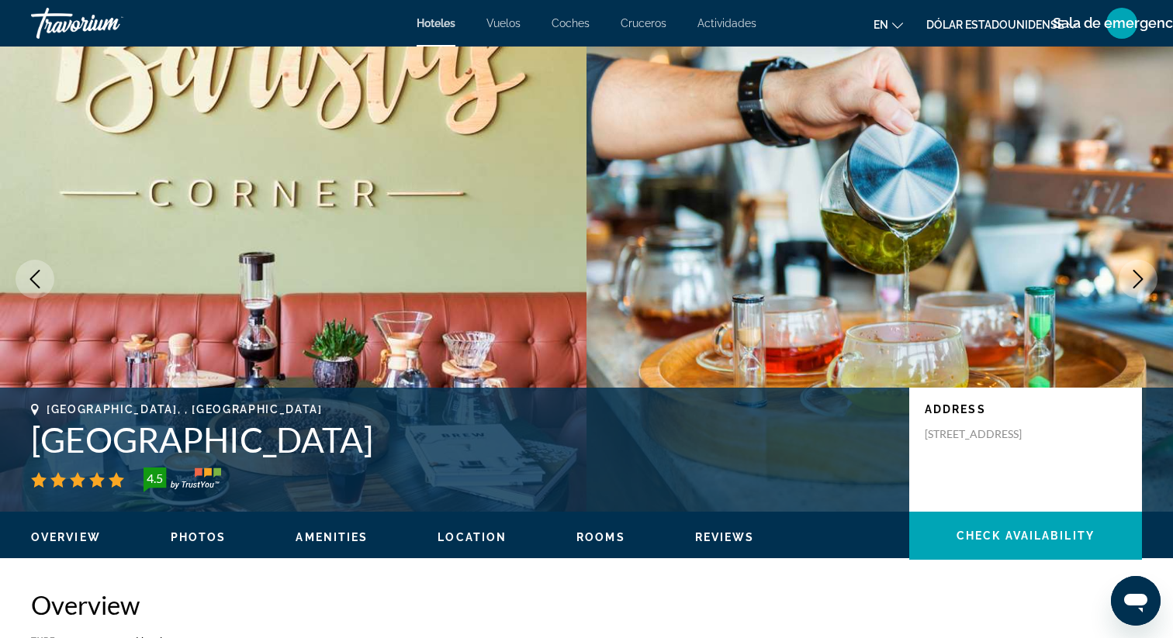
click at [1137, 270] on icon "Next image" at bounding box center [1138, 279] width 19 height 19
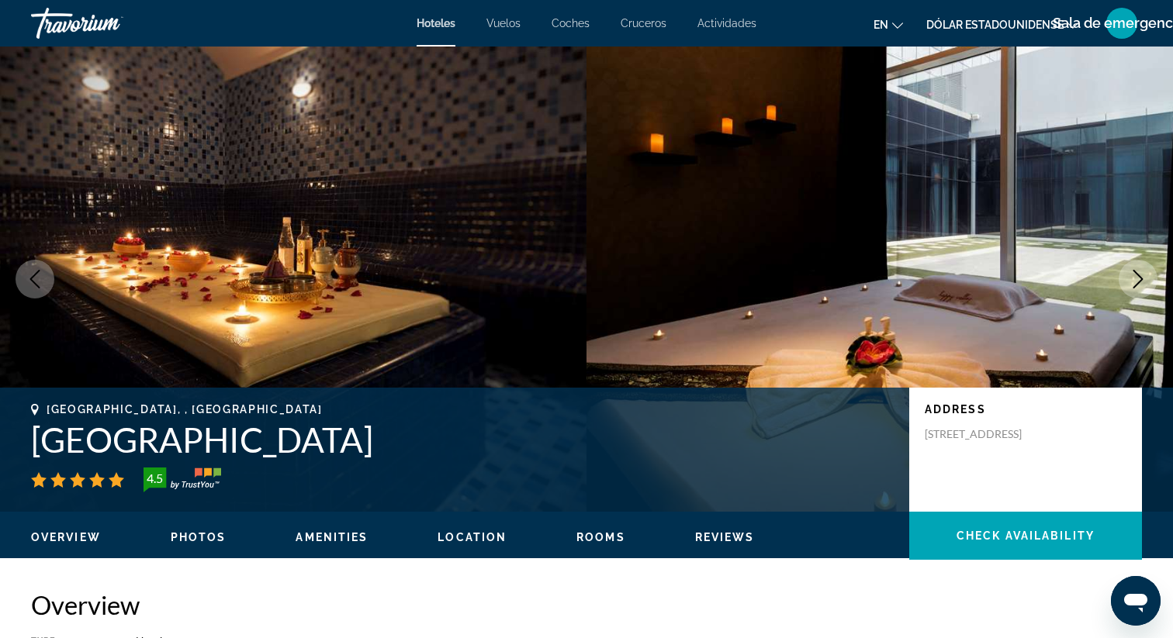
click at [1137, 270] on icon "Next image" at bounding box center [1138, 279] width 19 height 19
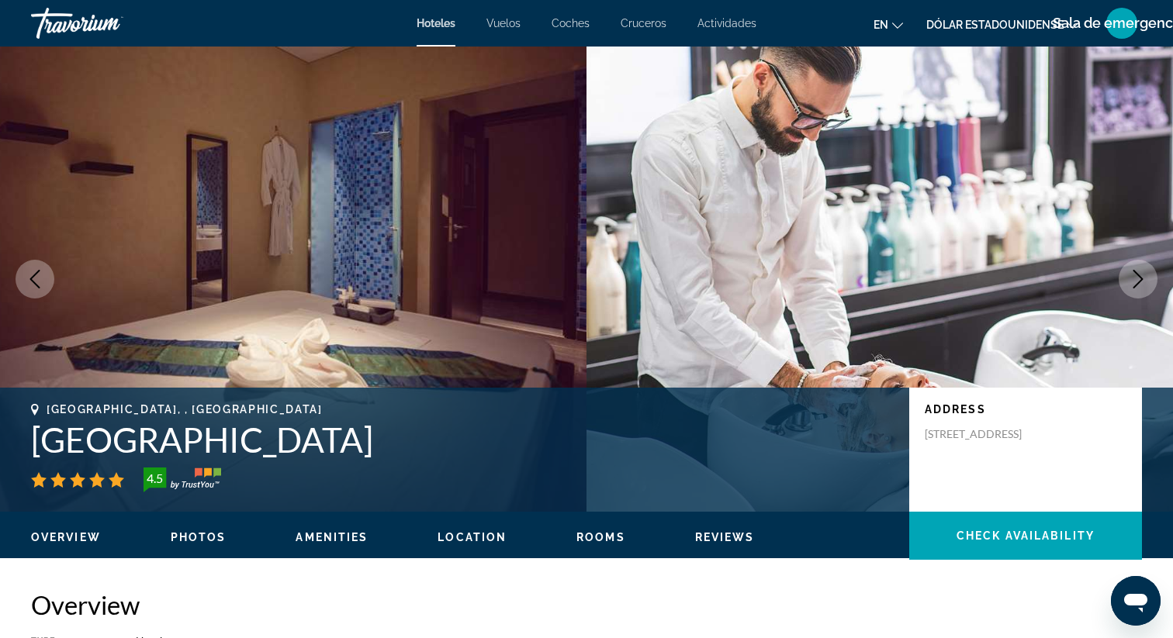
click at [1137, 270] on icon "Next image" at bounding box center [1138, 279] width 19 height 19
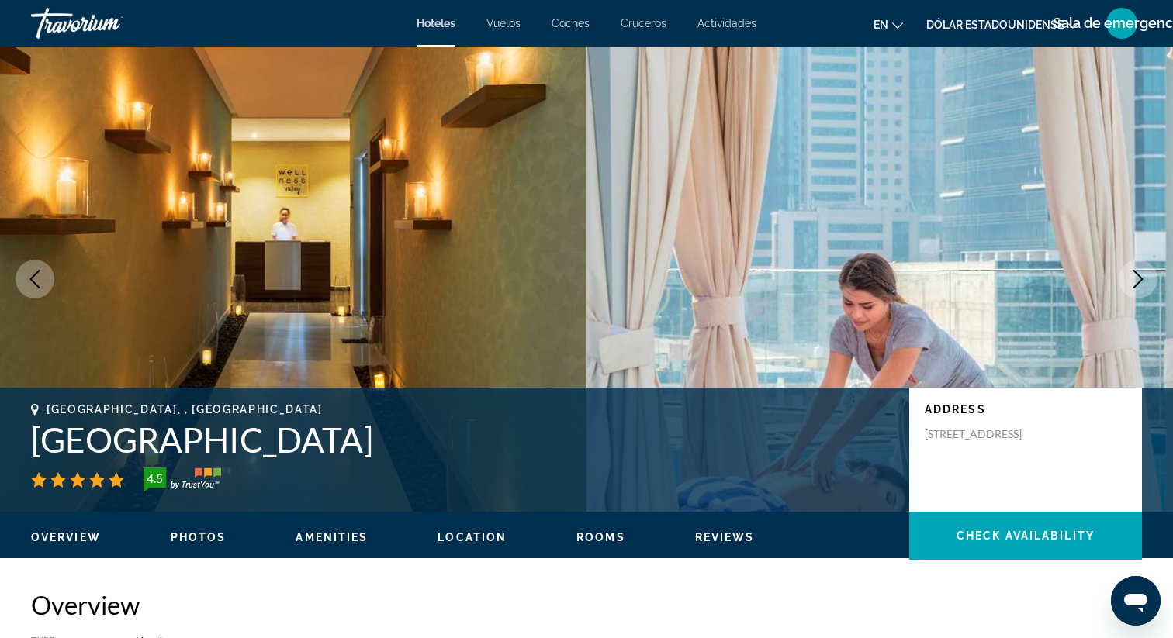
click at [1137, 270] on icon "Next image" at bounding box center [1138, 279] width 19 height 19
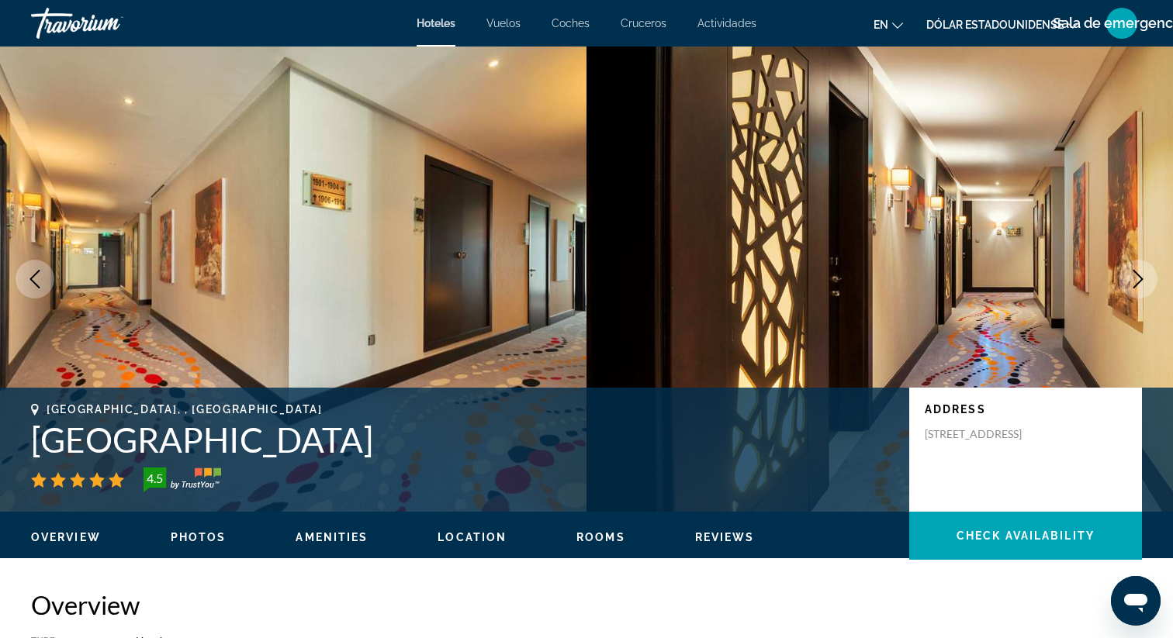
click at [1137, 270] on icon "Next image" at bounding box center [1138, 279] width 19 height 19
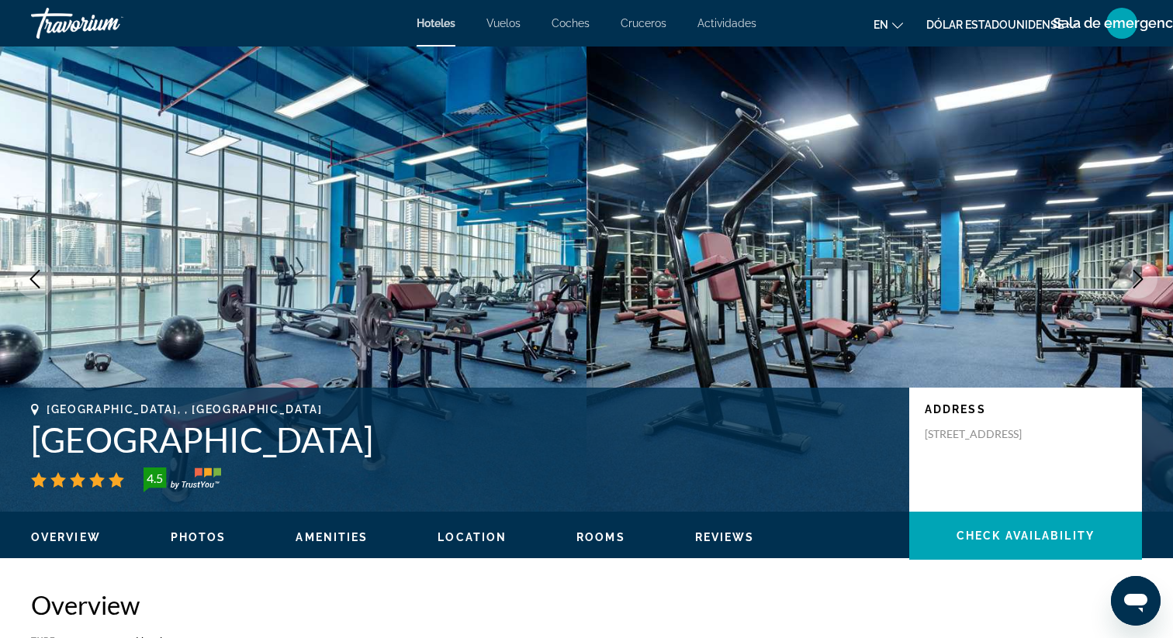
click at [1137, 270] on icon "Next image" at bounding box center [1138, 279] width 19 height 19
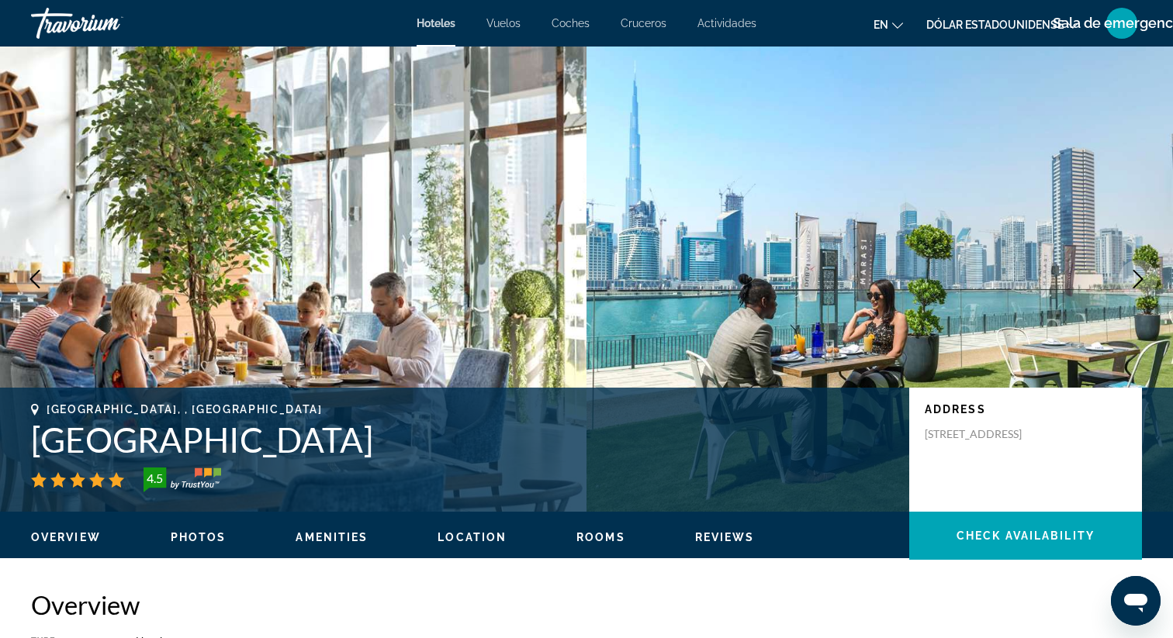
click at [1137, 270] on icon "Next image" at bounding box center [1138, 279] width 19 height 19
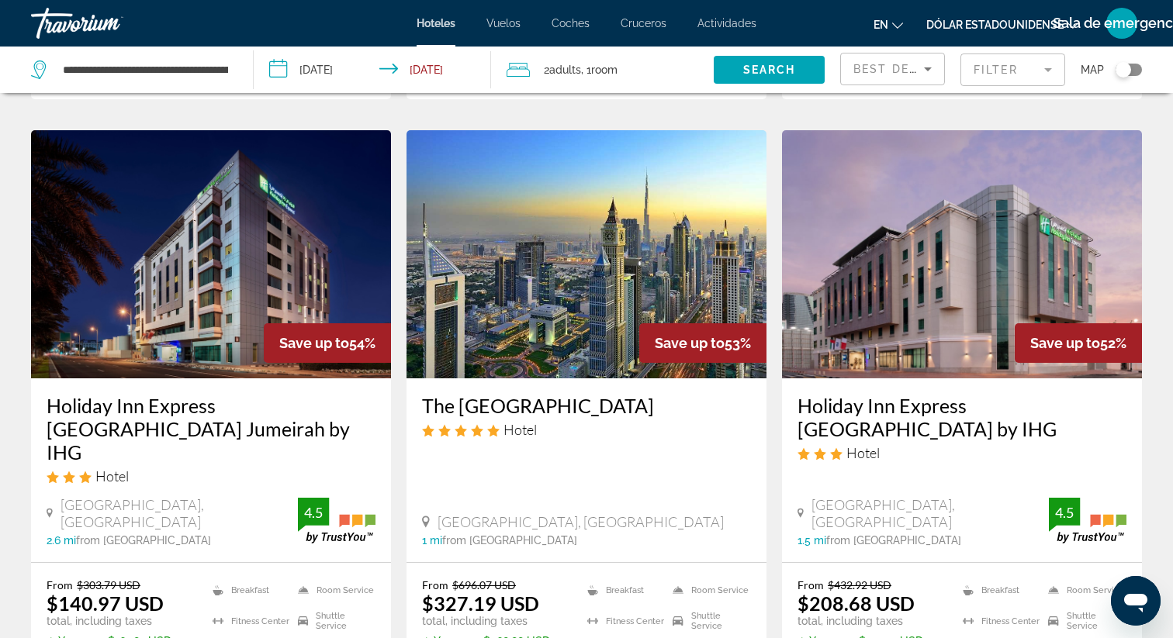
scroll to position [1315, 0]
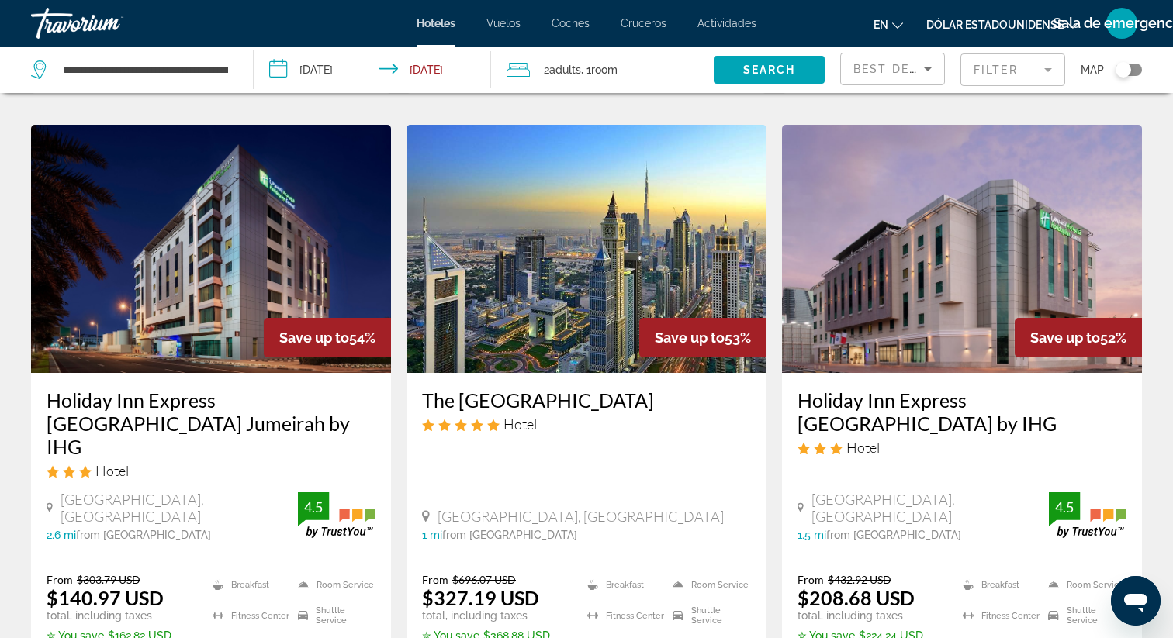
click at [887, 389] on h3 "Holiday Inn Express [GEOGRAPHIC_DATA] by IHG" at bounding box center [961, 412] width 329 height 47
